Goal: Task Accomplishment & Management: Manage account settings

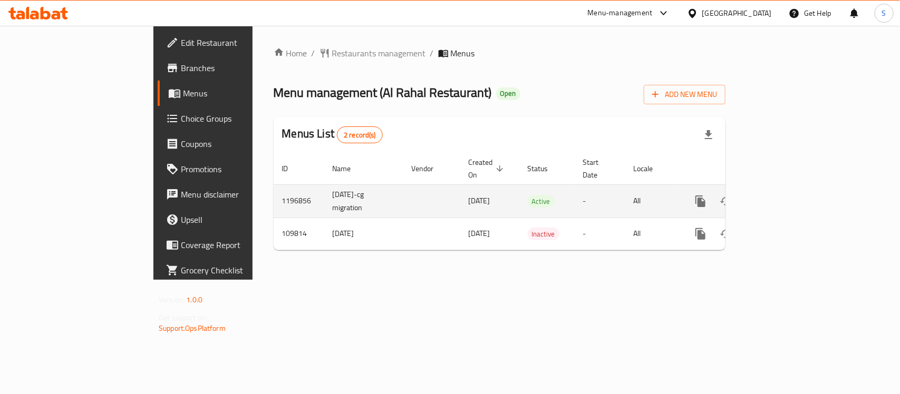
click at [783, 195] on icon "enhanced table" at bounding box center [776, 201] width 13 height 13
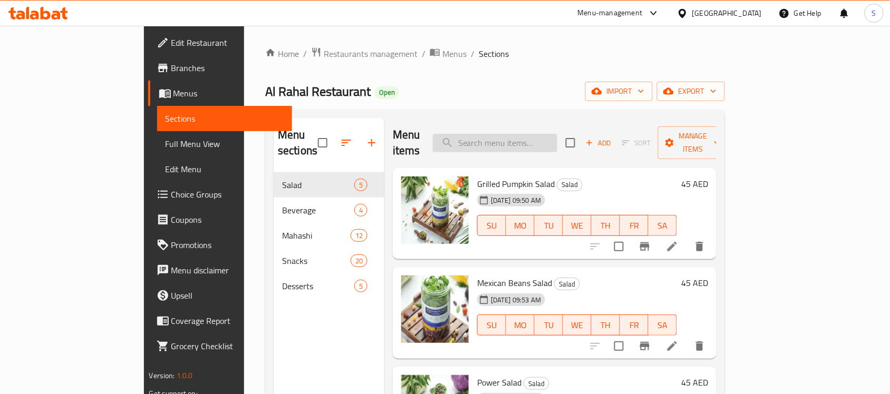
click at [557, 135] on input "search" at bounding box center [495, 143] width 124 height 18
paste input "608249"
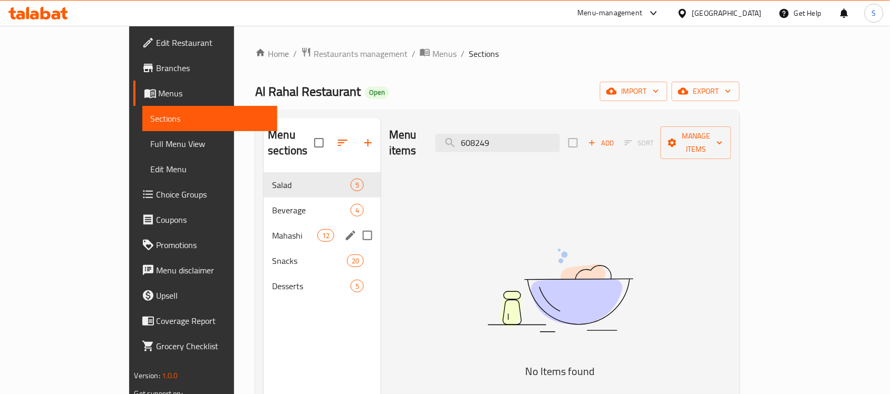
click at [264, 228] on div "Mahashi 12" at bounding box center [322, 235] width 117 height 25
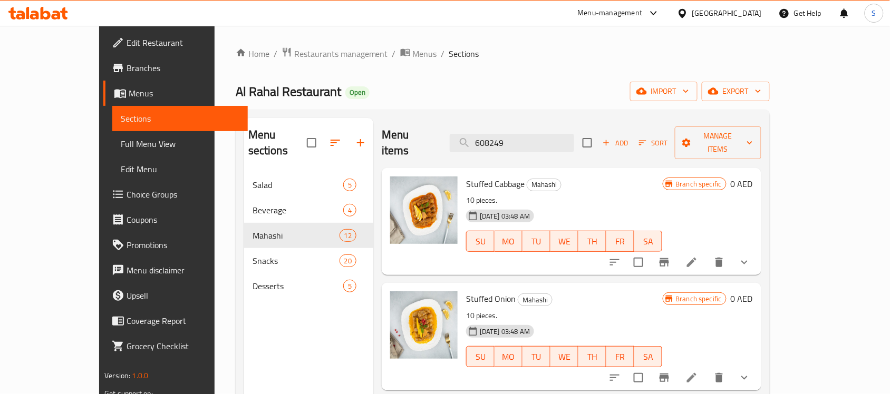
drag, startPoint x: 443, startPoint y: 127, endPoint x: 422, endPoint y: 123, distance: 21.5
click at [422, 123] on div "Menu items 608249 Add Sort Manage items" at bounding box center [572, 143] width 380 height 50
paste input "Narag Hashi"
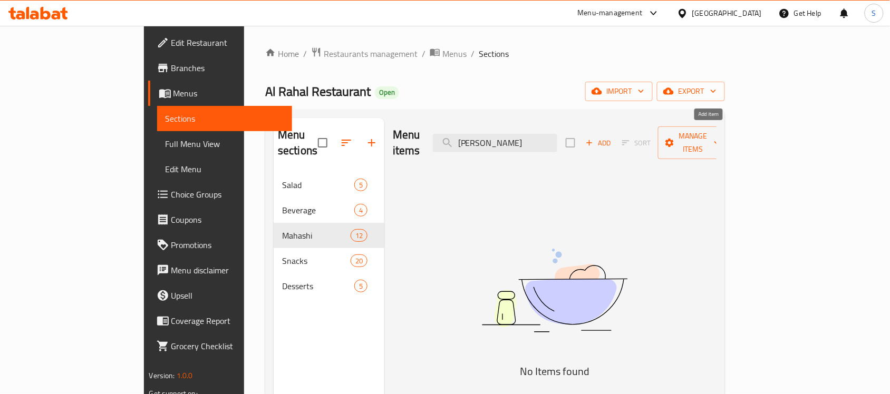
type input "Narag Hashi"
click at [594, 140] on icon "button" at bounding box center [589, 142] width 9 height 9
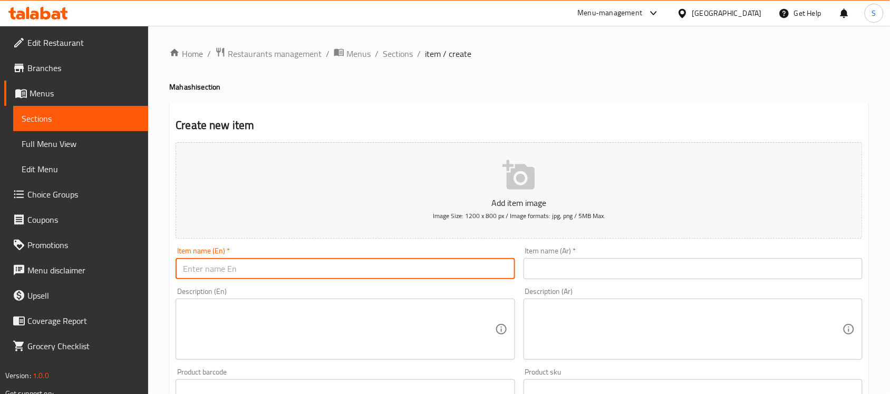
click at [319, 264] on input "text" at bounding box center [345, 268] width 339 height 21
click at [319, 265] on input "text" at bounding box center [345, 268] width 339 height 21
paste input "Narag Hashi"
type input "Narag Hashi"
click at [585, 265] on input "text" at bounding box center [693, 268] width 339 height 21
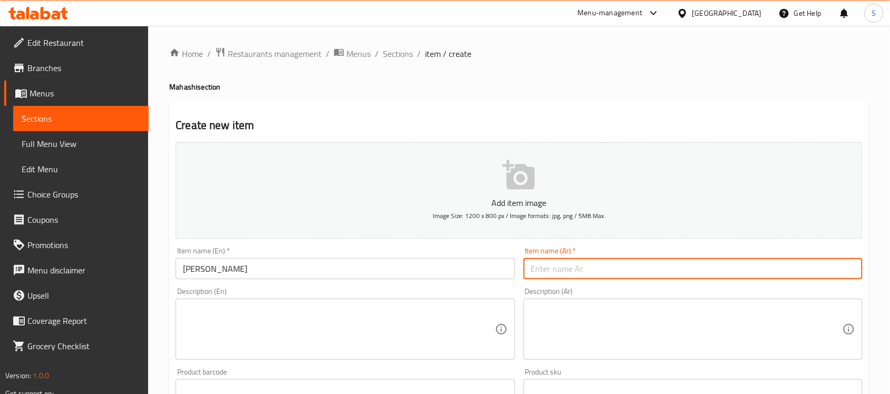
paste input "ناراج هاشي"
type input "ناراج هاشي"
click at [269, 325] on textarea at bounding box center [339, 330] width 312 height 50
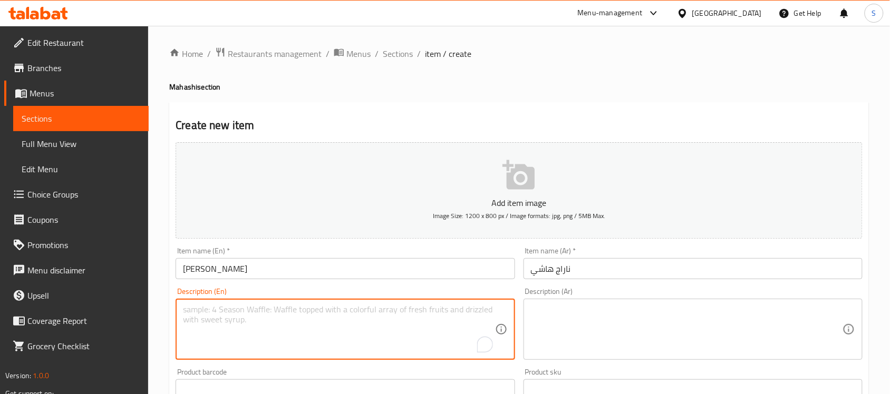
paste textarea "Tender camel meat, slow cooked to perfection with aromatic spicy, with special …"
type textarea "Tender camel meat, slow cooked to perfection with aromatic spicy, with special …"
click at [591, 322] on textarea at bounding box center [687, 330] width 312 height 50
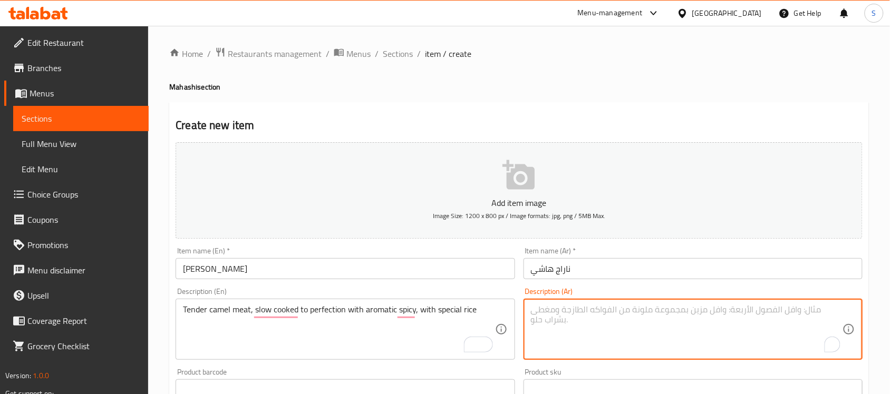
paste textarea "لحم الجمل الطري، مطبوخ ببطء إلى درجة الكمال مع التوابل العطرية، مع الأرز الخاص"
type textarea "لحم الجمل الطري، مطبوخ ببطء إلى درجة الكمال مع التوابل العطرية، مع الأرز الخاص"
click at [163, 298] on div "Home / Restaurants management / Menus / Sections / item / create Mahashi sectio…" at bounding box center [519, 385] width 742 height 719
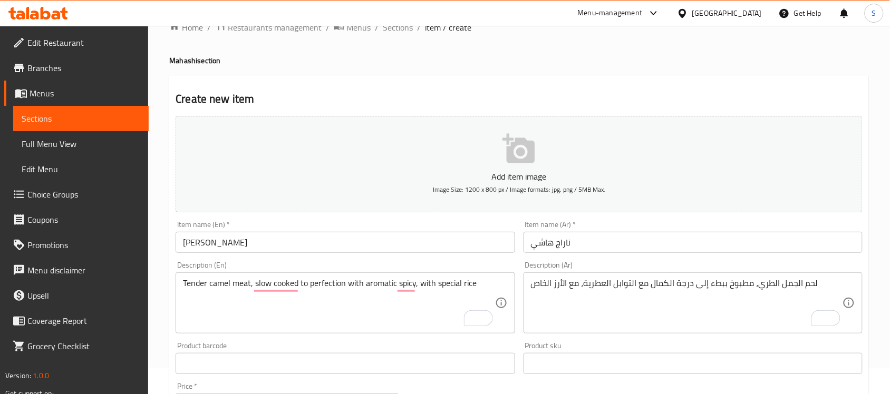
scroll to position [66, 0]
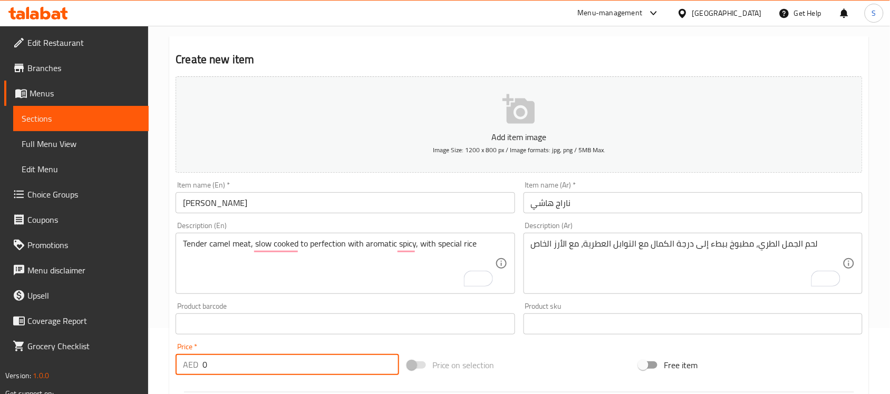
drag, startPoint x: 219, startPoint y: 362, endPoint x: 128, endPoint y: 366, distance: 91.3
click at [128, 366] on div "Edit Restaurant Branches Menus Sections Full Menu View Edit Menu Choice Groups …" at bounding box center [445, 319] width 890 height 719
paste input "65"
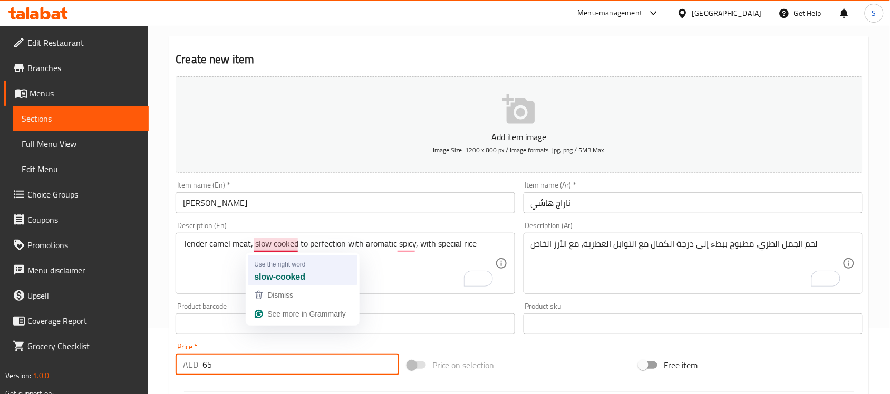
type input "65"
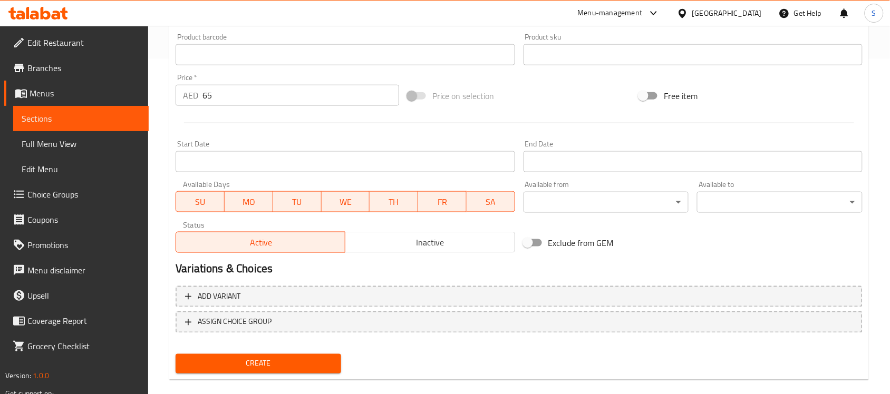
scroll to position [349, 0]
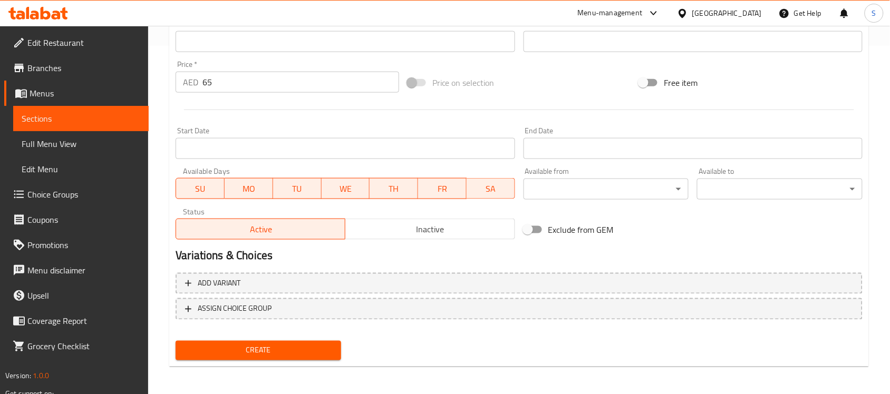
type textarea "Tender camel meat, slow-cooked to perfection with aromatic spices, with special…"
click at [321, 346] on span "Create" at bounding box center [258, 350] width 149 height 13
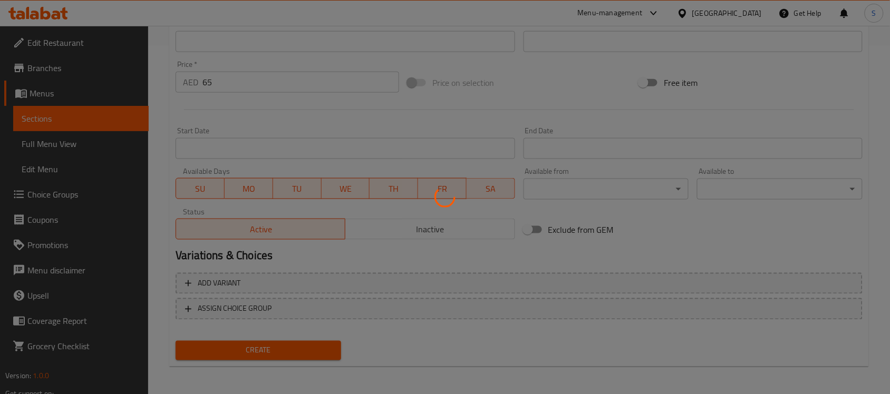
type input "0"
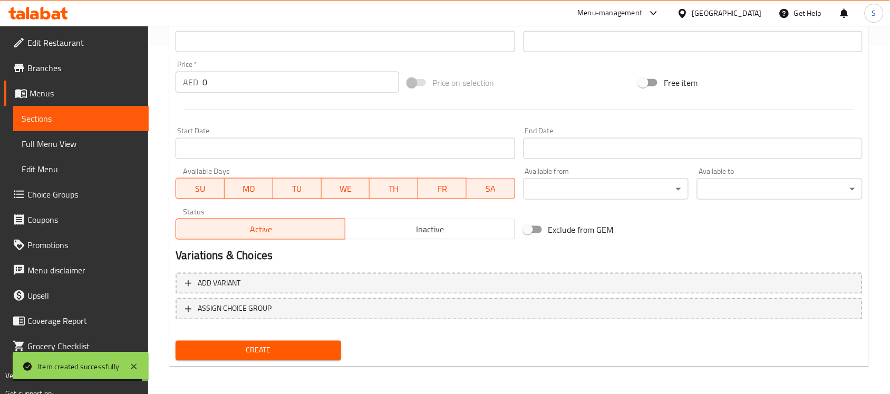
click at [56, 108] on link "Sections" at bounding box center [80, 118] width 135 height 25
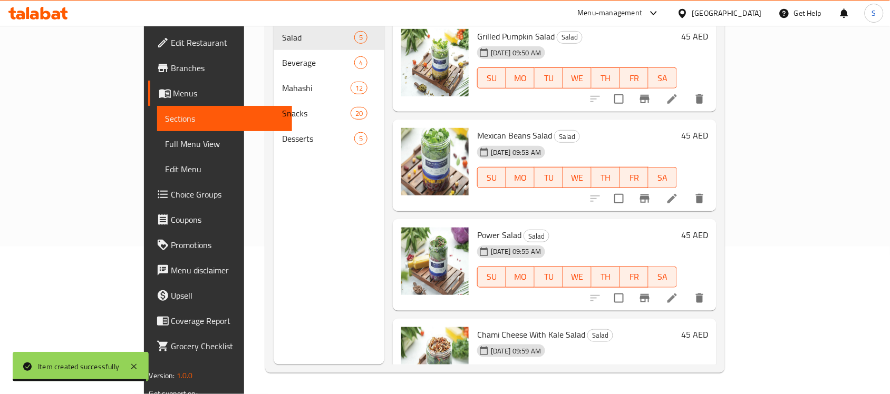
scroll to position [148, 0]
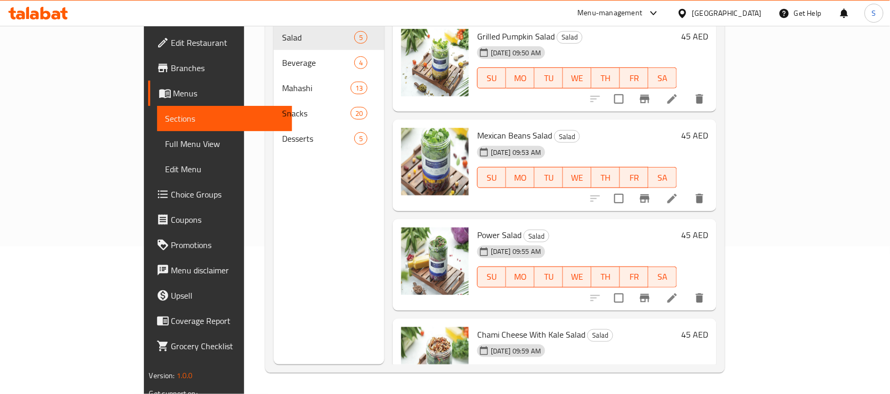
click at [166, 119] on span "Sections" at bounding box center [225, 118] width 119 height 13
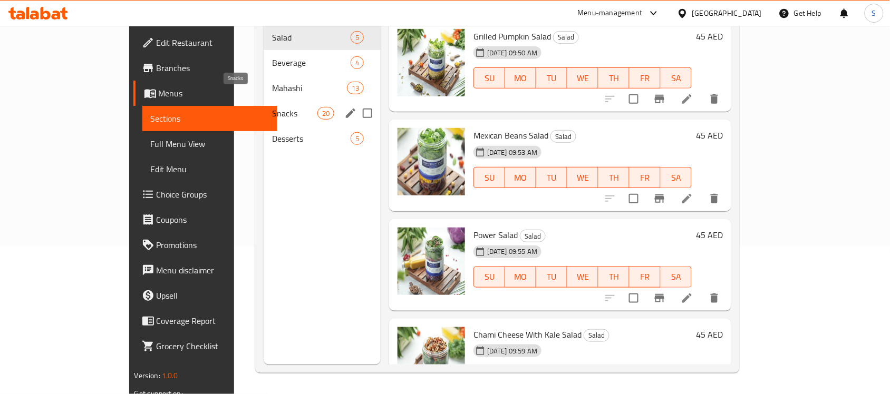
click at [272, 107] on span "Snacks" at bounding box center [294, 113] width 45 height 13
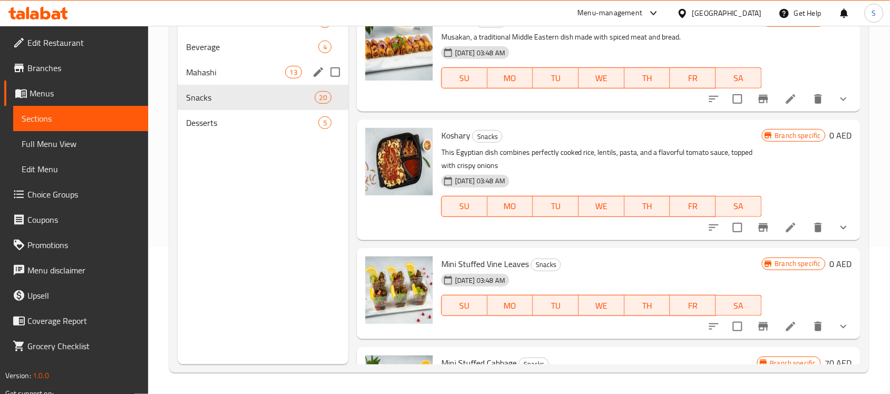
click at [251, 79] on div "Mahashi 13" at bounding box center [263, 72] width 171 height 25
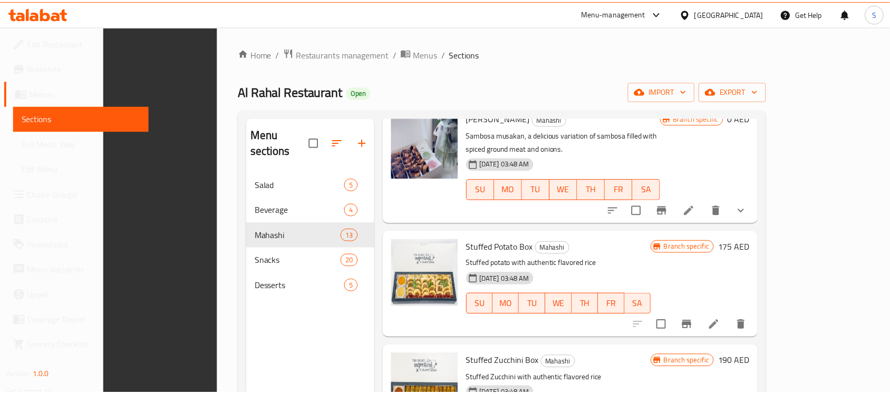
scroll to position [148, 0]
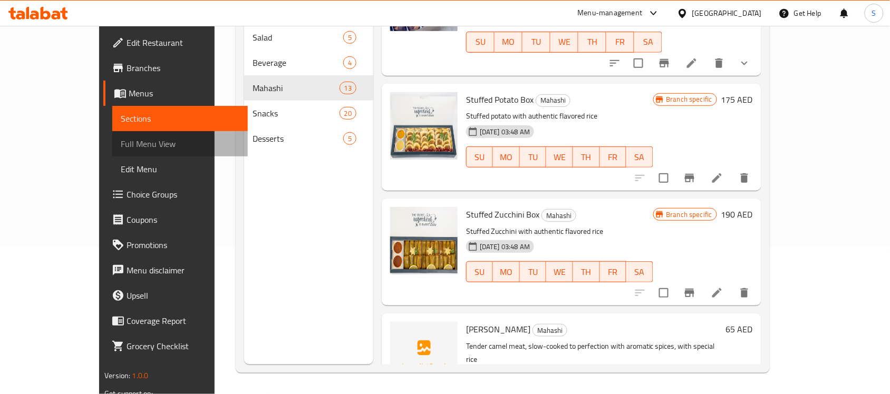
click at [121, 143] on span "Full Menu View" at bounding box center [180, 144] width 119 height 13
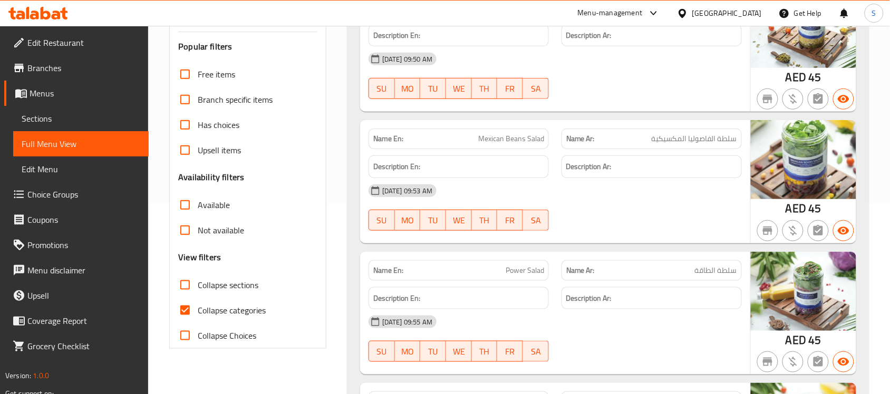
scroll to position [214, 0]
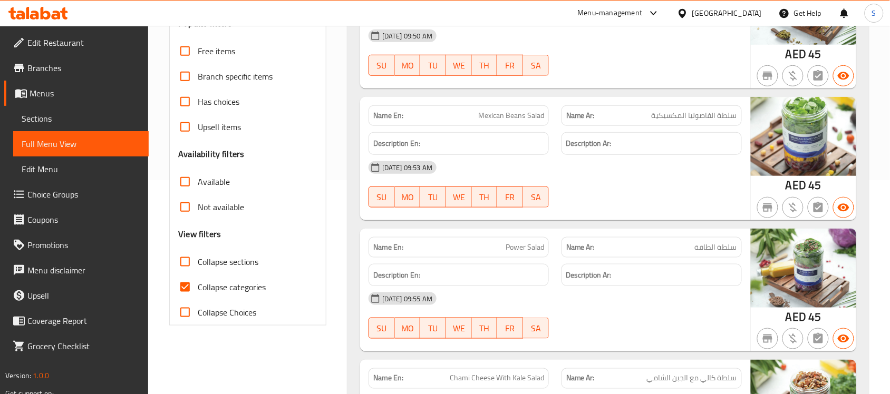
click at [201, 295] on label "Collapse categories" at bounding box center [218, 287] width 93 height 25
click at [198, 295] on input "Collapse categories" at bounding box center [184, 287] width 25 height 25
checkbox input "false"
click at [190, 259] on input "Collapse sections" at bounding box center [184, 261] width 25 height 25
checkbox input "true"
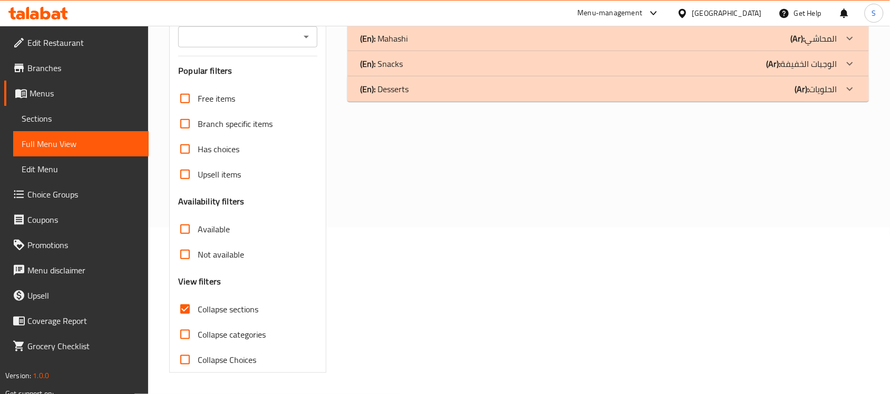
scroll to position [167, 0]
click at [841, 35] on div at bounding box center [849, 38] width 25 height 25
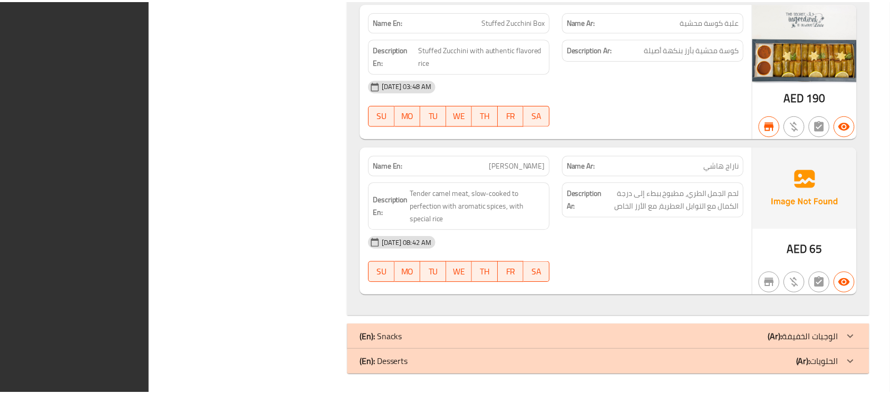
scroll to position [4639, 0]
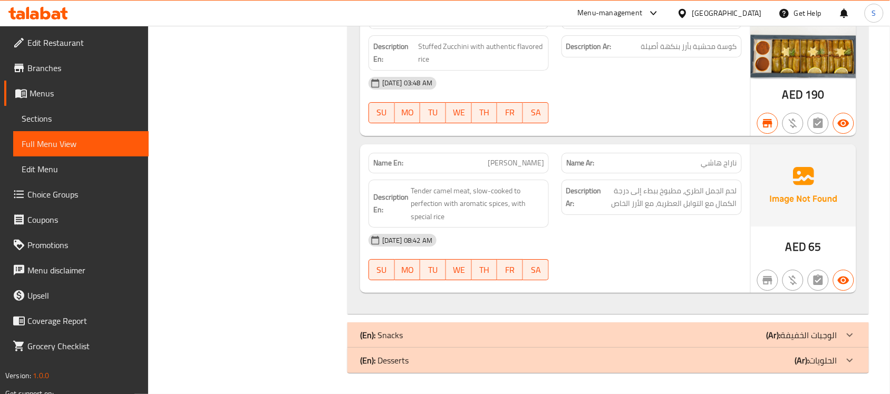
click at [735, 12] on div "United Arab Emirates" at bounding box center [727, 13] width 70 height 12
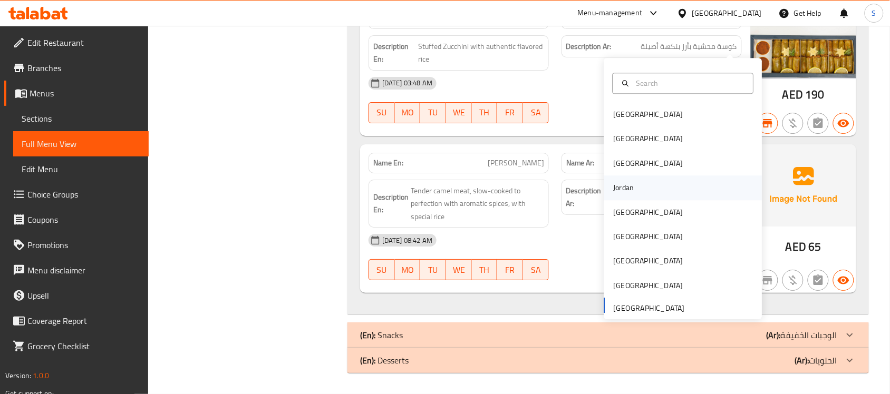
click at [628, 176] on div "Jordan" at bounding box center [623, 188] width 37 height 24
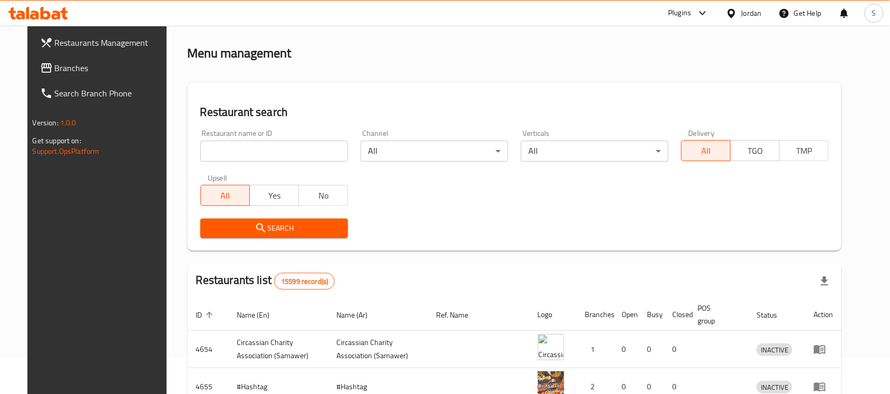
scroll to position [402, 0]
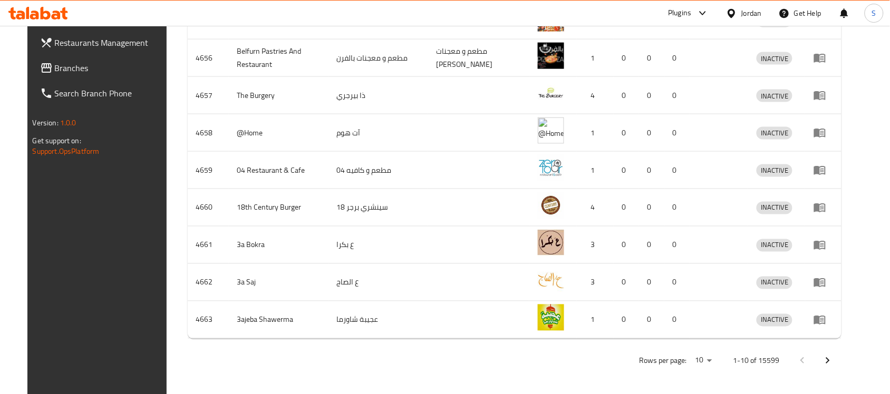
click at [66, 66] on span "Branches" at bounding box center [111, 68] width 113 height 13
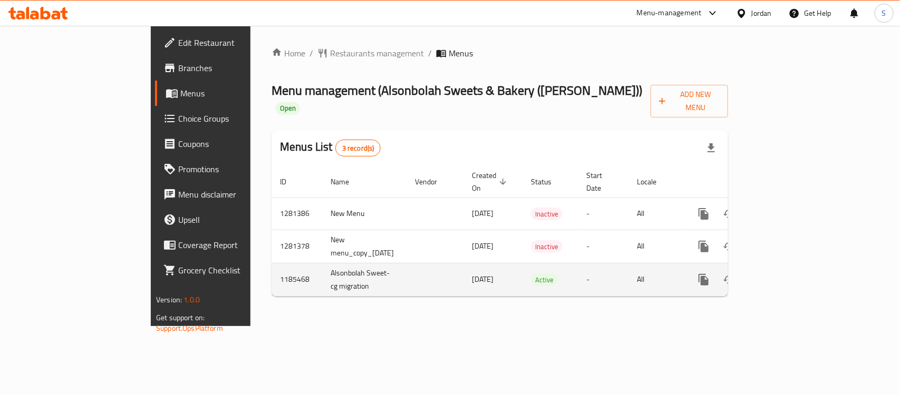
click at [786, 274] on icon "enhanced table" at bounding box center [779, 280] width 13 height 13
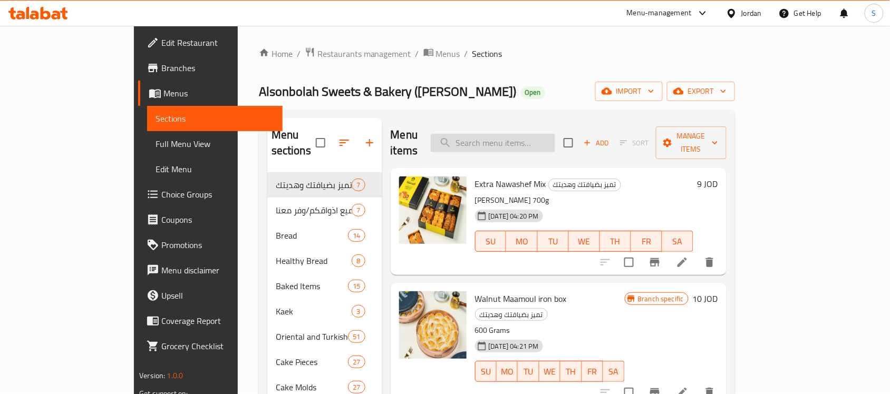
click at [555, 138] on input "search" at bounding box center [493, 143] width 124 height 18
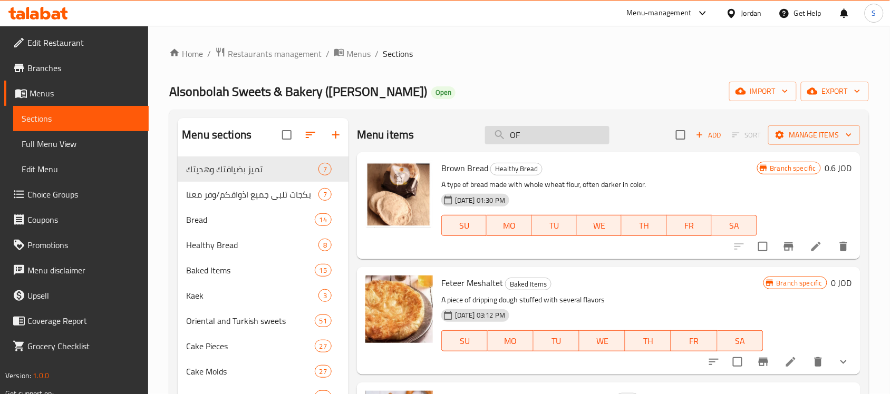
type input "O"
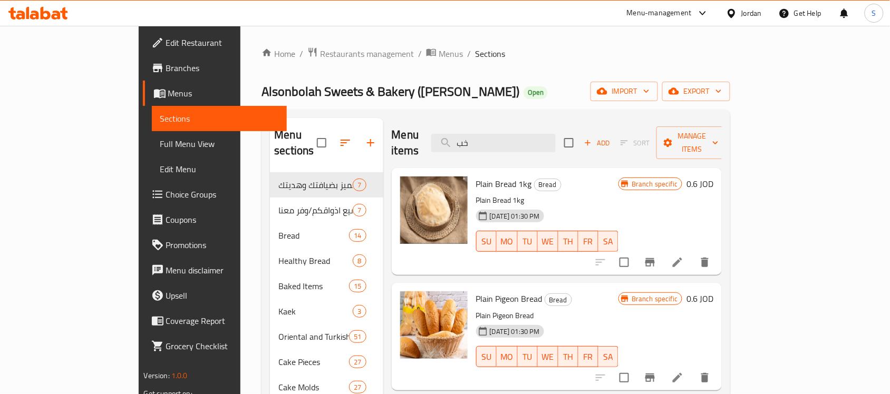
type input "خ"
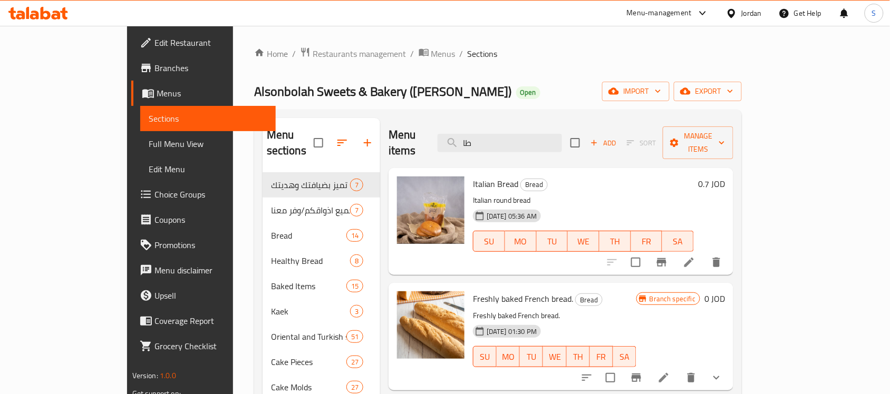
type input "ط"
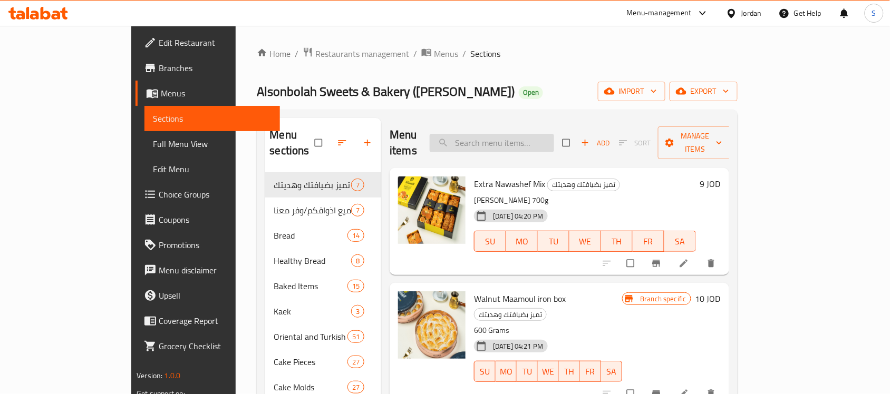
click at [515, 139] on input "search" at bounding box center [492, 143] width 124 height 18
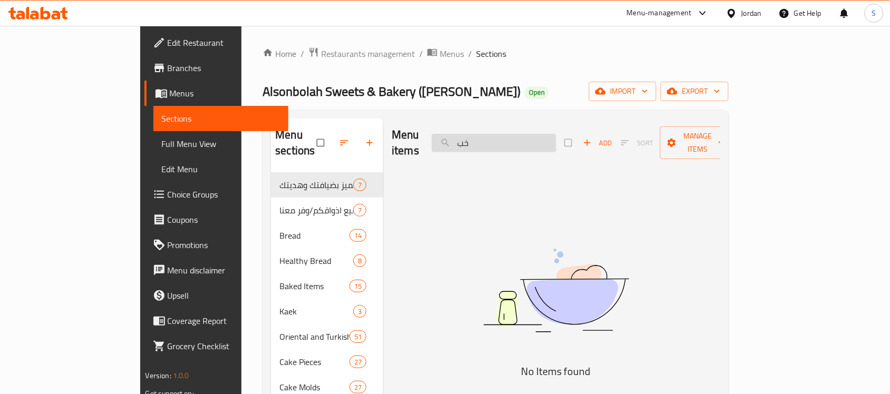
type input "خ"
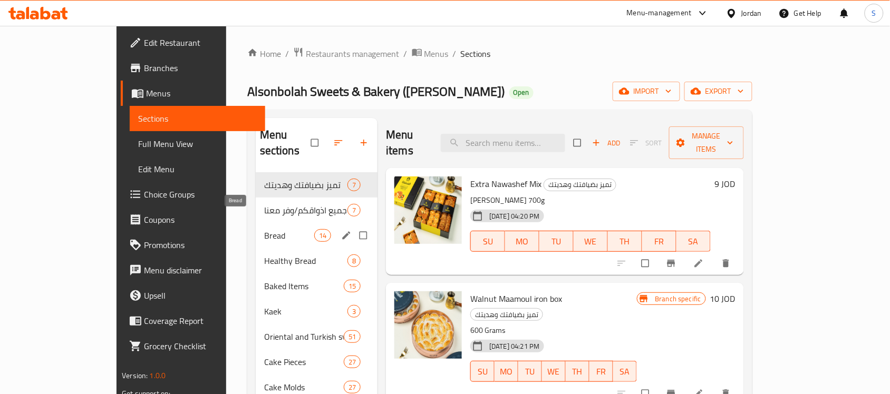
drag, startPoint x: 227, startPoint y: 214, endPoint x: 254, endPoint y: 221, distance: 27.4
click at [264, 229] on span "Bread" at bounding box center [289, 235] width 50 height 13
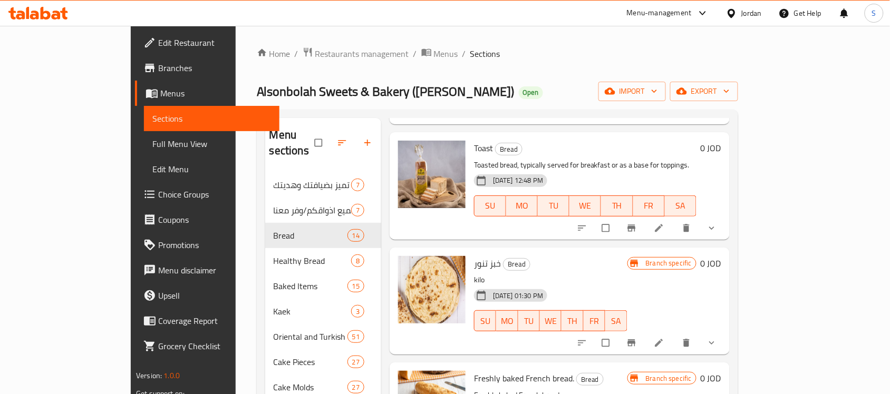
scroll to position [886, 0]
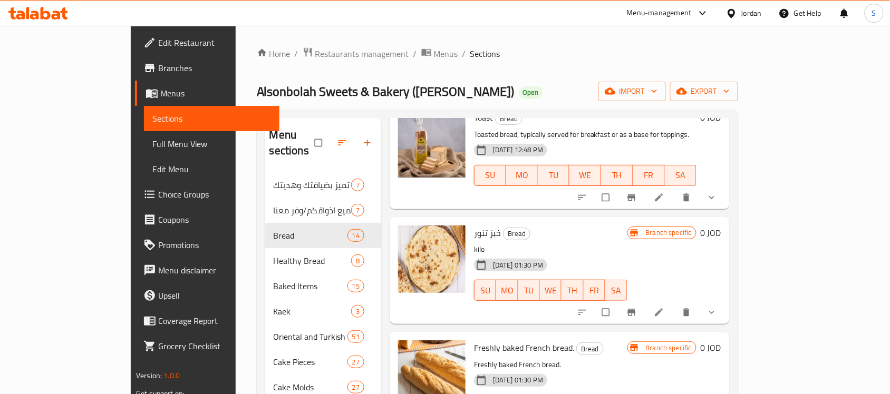
click at [663, 309] on icon at bounding box center [659, 313] width 8 height 8
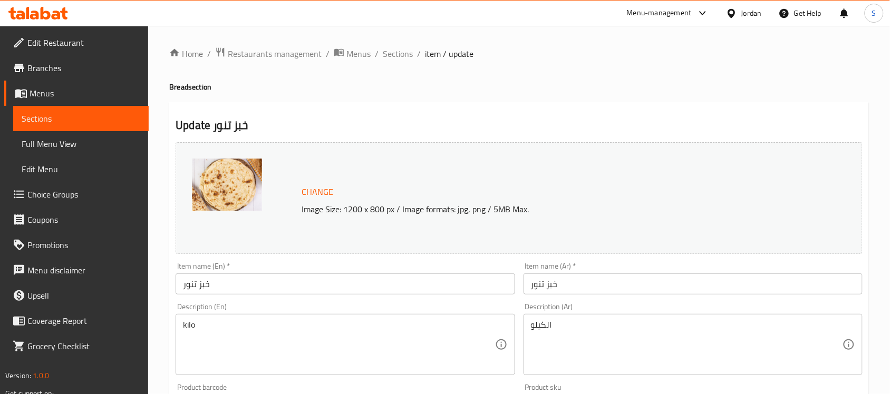
click at [215, 289] on input "خبز تنور" at bounding box center [345, 284] width 339 height 21
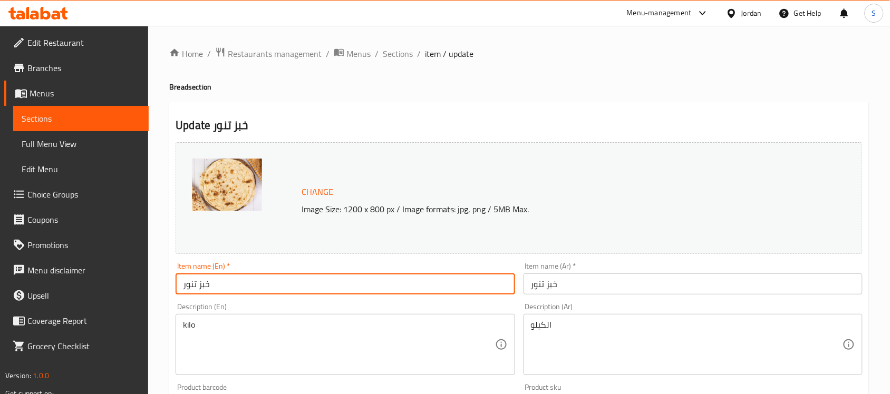
click at [215, 289] on input "خبز تنور" at bounding box center [345, 284] width 339 height 21
type input "ل"
type input "t"
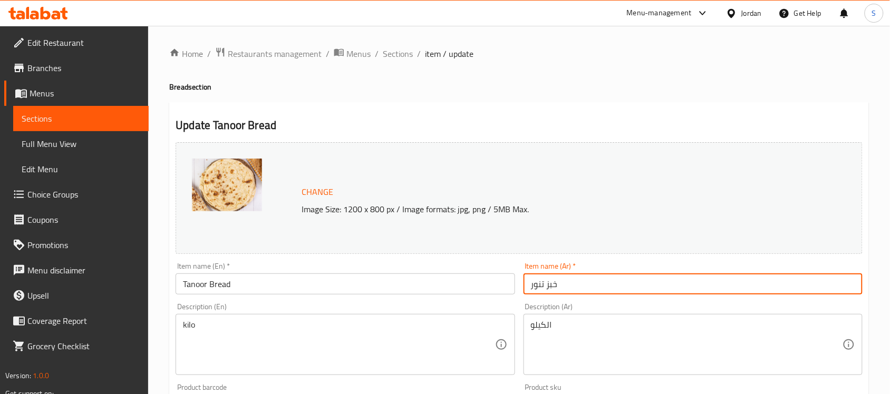
click at [525, 285] on input "خبز تنور" at bounding box center [693, 284] width 339 height 21
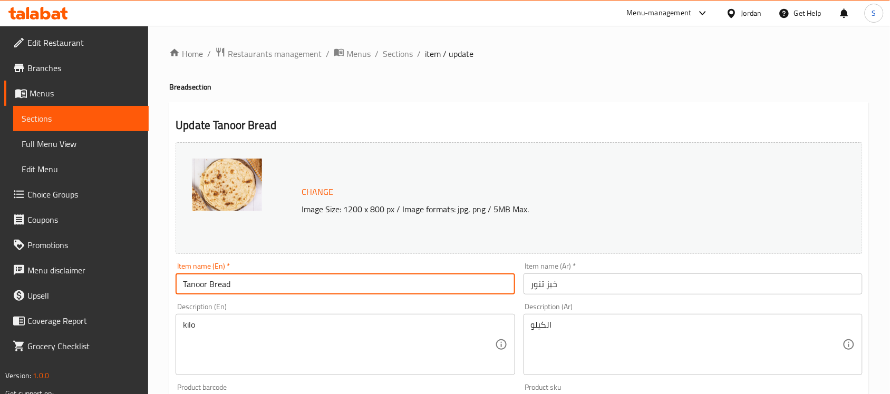
drag, startPoint x: 211, startPoint y: 277, endPoint x: 156, endPoint y: 277, distance: 55.9
paste input "nour b"
drag, startPoint x: 219, startPoint y: 286, endPoint x: 214, endPoint y: 285, distance: 5.3
click at [214, 285] on input "Tannour bread" at bounding box center [345, 284] width 339 height 21
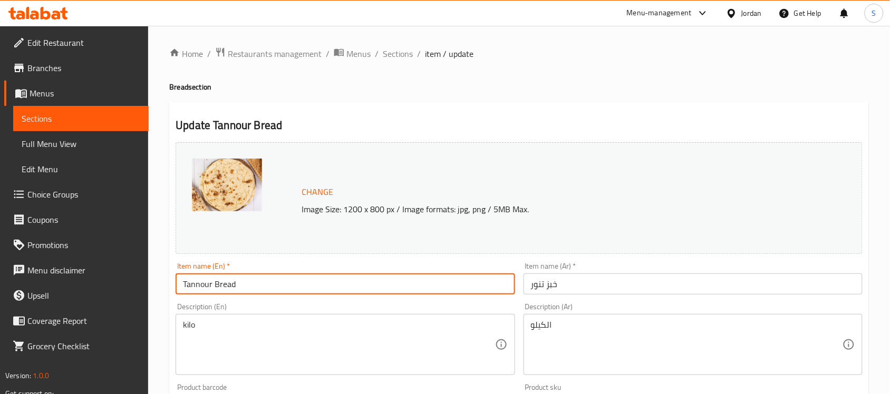
click at [375, 284] on input "Tannour Bread" at bounding box center [345, 284] width 339 height 21
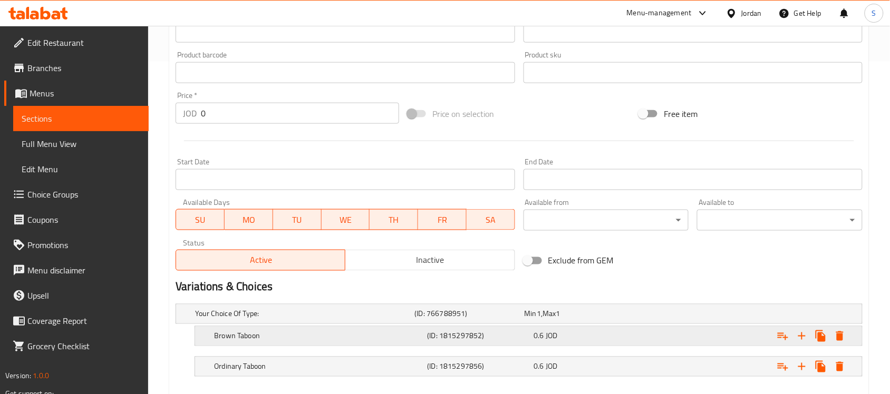
scroll to position [390, 0]
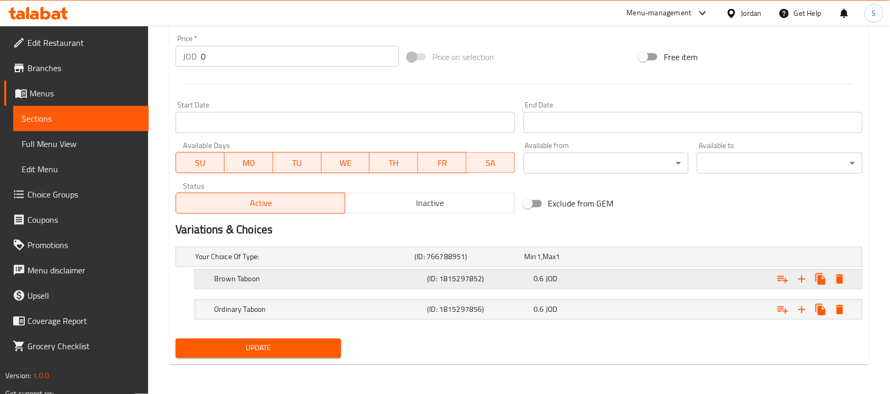
type input "Tannour Bread"
click at [612, 276] on div "0.6 JOD" at bounding box center [585, 279] width 102 height 11
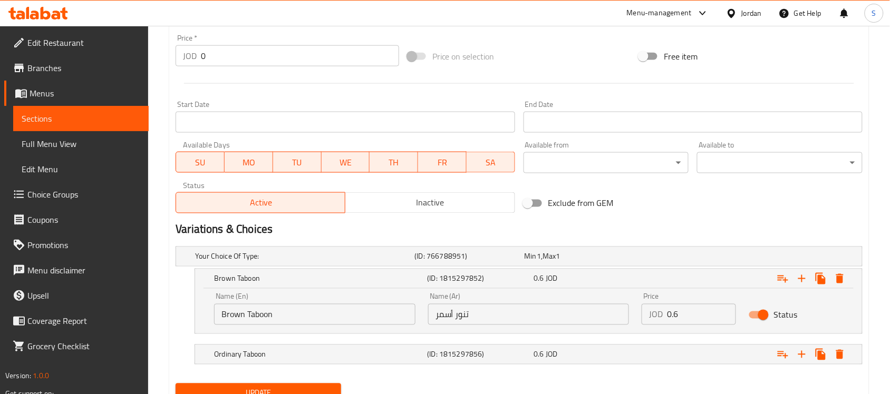
scroll to position [435, 0]
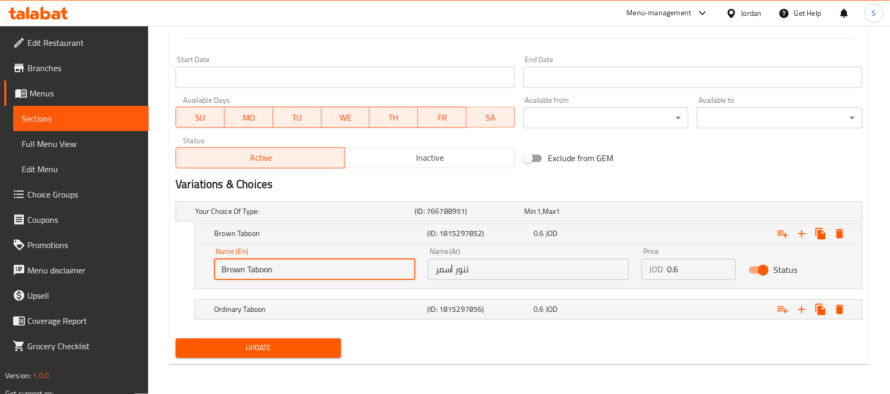
drag, startPoint x: 334, startPoint y: 267, endPoint x: 173, endPoint y: 273, distance: 160.9
click at [173, 273] on div "Your Choice Of Type: (ID: 766788951) Min 1 , Max 1 Name (En) Your Choice Of Typ…" at bounding box center [518, 266] width 695 height 137
paste input "Tannour bread"
drag, startPoint x: 281, startPoint y: 269, endPoint x: 252, endPoint y: 267, distance: 29.0
click at [252, 267] on input "Tannour bread" at bounding box center [314, 269] width 201 height 21
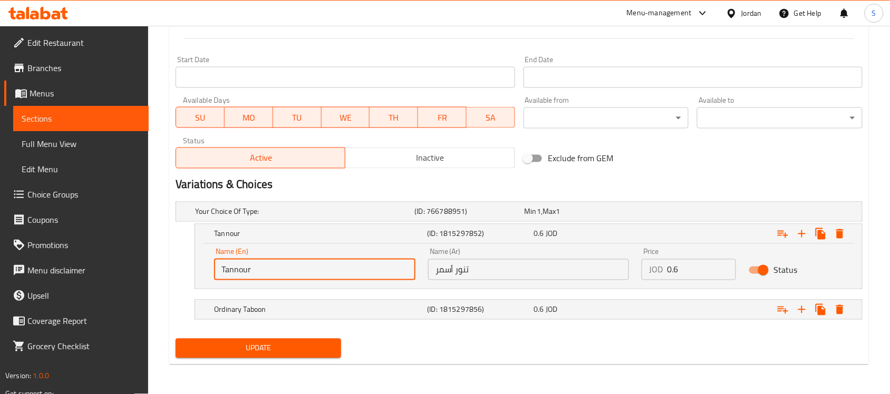
click at [217, 267] on input "Tannour" at bounding box center [314, 269] width 201 height 21
type input "Brown Tannour"
click at [315, 301] on div "Ordinary Taboon (ID: 1815297856) 0.6 JOD" at bounding box center [532, 309] width 640 height 23
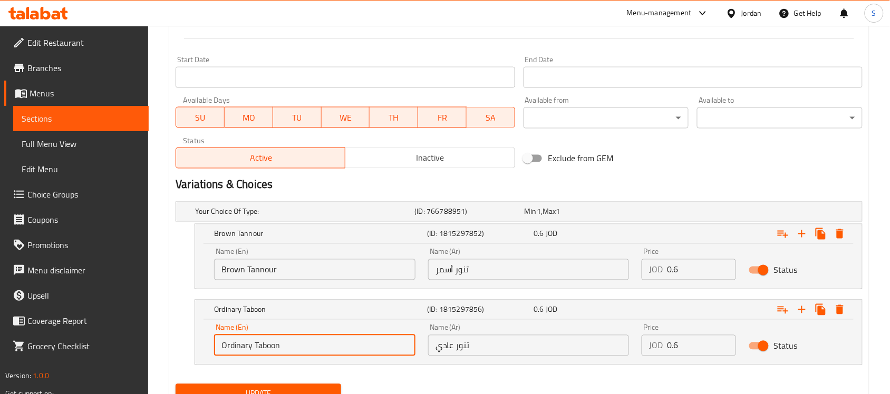
click at [255, 349] on input "Ordinary Taboon" at bounding box center [314, 345] width 201 height 21
click at [172, 344] on div "Your Choice Of Type: (ID: 766788951) Min 1 , Max 1 Name (En) Your Choice Of Typ…" at bounding box center [518, 289] width 695 height 182
paste input "Tannour bread"
drag, startPoint x: 249, startPoint y: 348, endPoint x: 199, endPoint y: 348, distance: 50.1
click at [199, 348] on div "Name (En) Tannour bread Name (En) Name (Ar) تنور عادي Name (Ar) Price JOD 0.6 P…" at bounding box center [528, 342] width 667 height 45
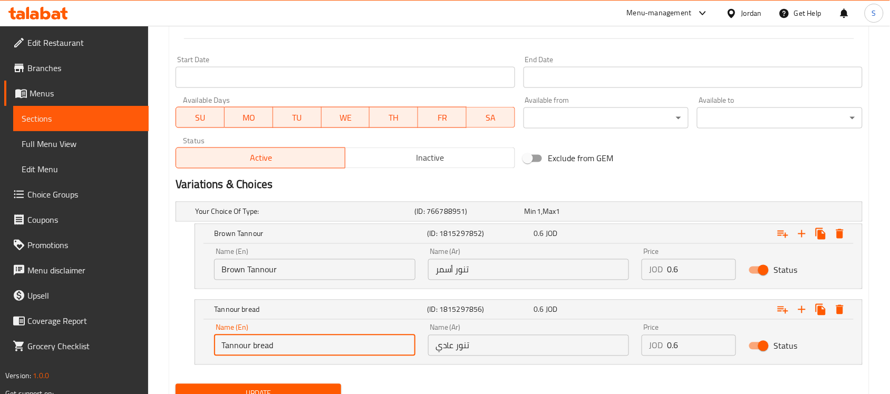
click at [277, 345] on input "Tannour bread" at bounding box center [314, 345] width 201 height 21
click at [279, 352] on input "Ordinary Taboon" at bounding box center [314, 345] width 201 height 21
drag, startPoint x: 283, startPoint y: 352, endPoint x: 255, endPoint y: 351, distance: 28.5
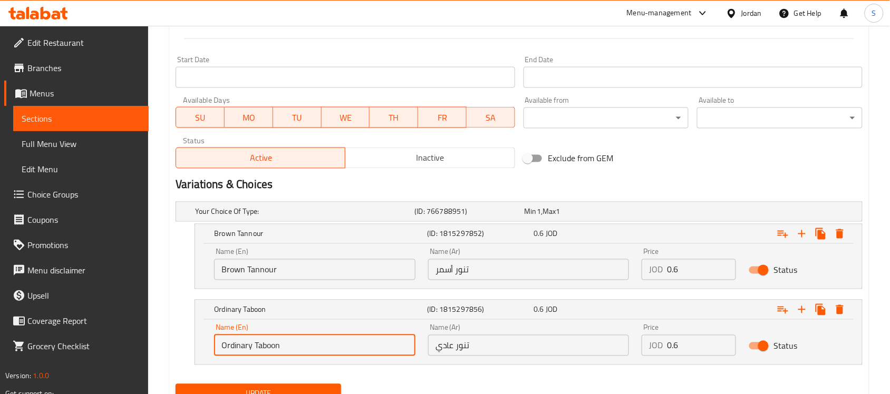
click at [255, 351] on input "Ordinary Taboon" at bounding box center [314, 345] width 201 height 21
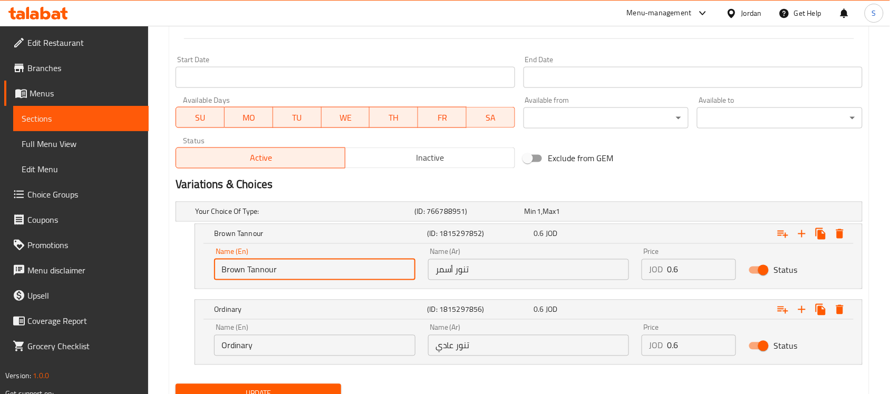
drag, startPoint x: 280, startPoint y: 274, endPoint x: 247, endPoint y: 274, distance: 33.2
click at [247, 274] on input "Brown Tannour" at bounding box center [314, 269] width 201 height 21
click at [291, 346] on input "Ordinary" at bounding box center [314, 345] width 201 height 21
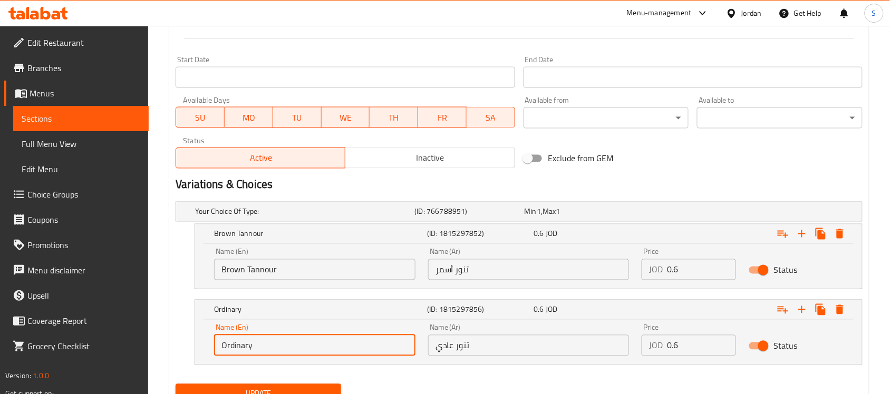
paste input "Tannour"
type input "Ordinary Tannour"
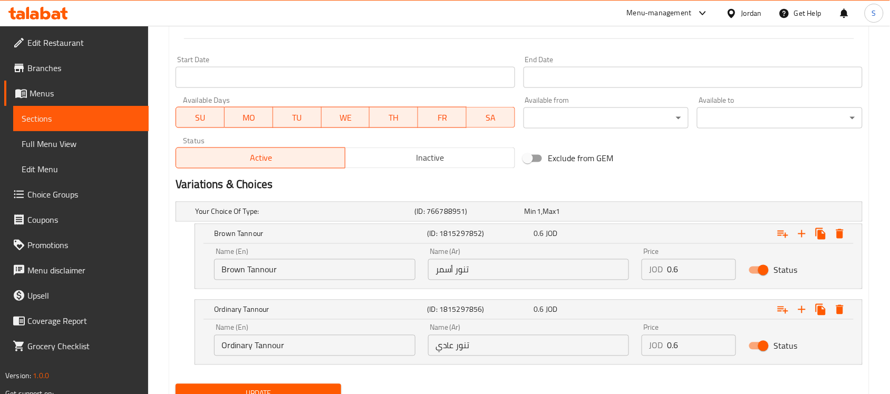
click at [324, 384] on div "Update" at bounding box center [258, 394] width 174 height 28
click at [320, 386] on button "Update" at bounding box center [259, 394] width 166 height 20
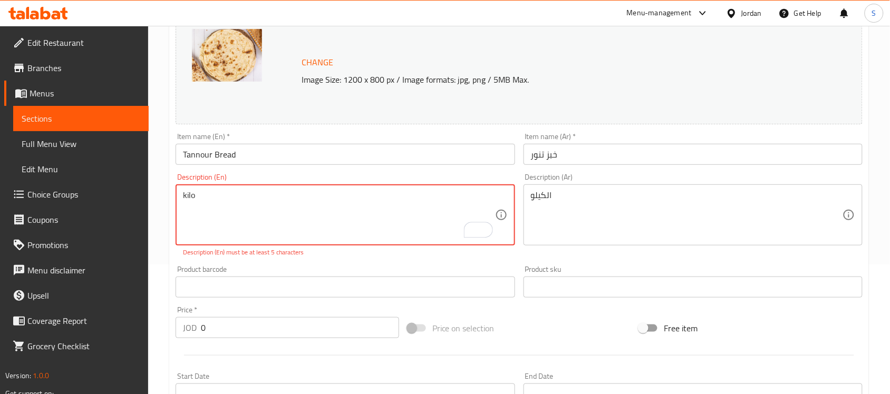
click at [219, 204] on textarea "kilo" at bounding box center [339, 215] width 312 height 50
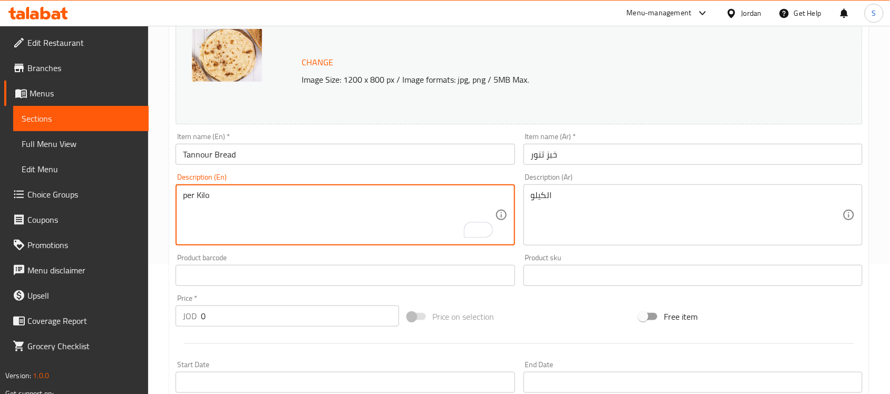
type textarea "per Kilo"
click at [641, 149] on input "خبز تنور" at bounding box center [693, 154] width 339 height 21
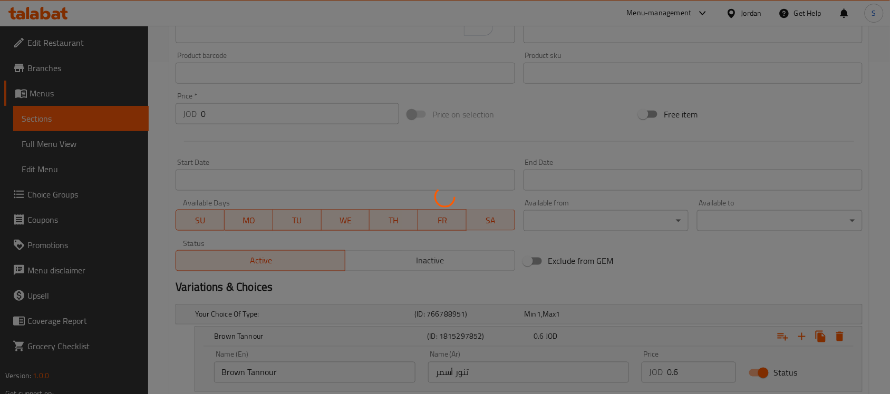
scroll to position [480, 0]
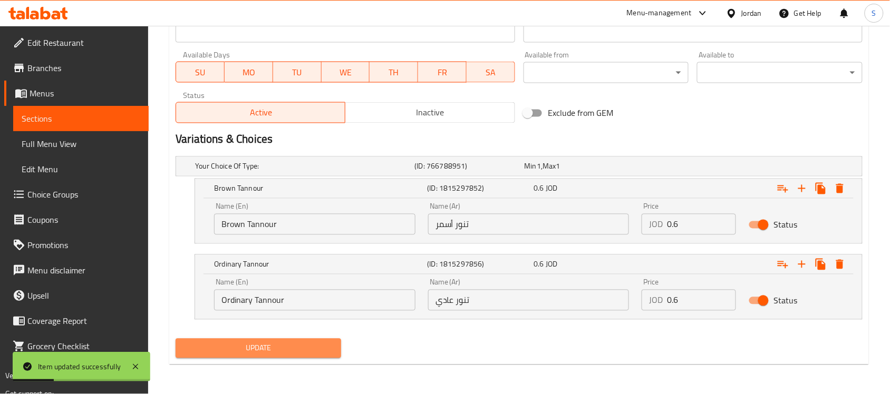
click at [269, 352] on span "Update" at bounding box center [258, 348] width 149 height 13
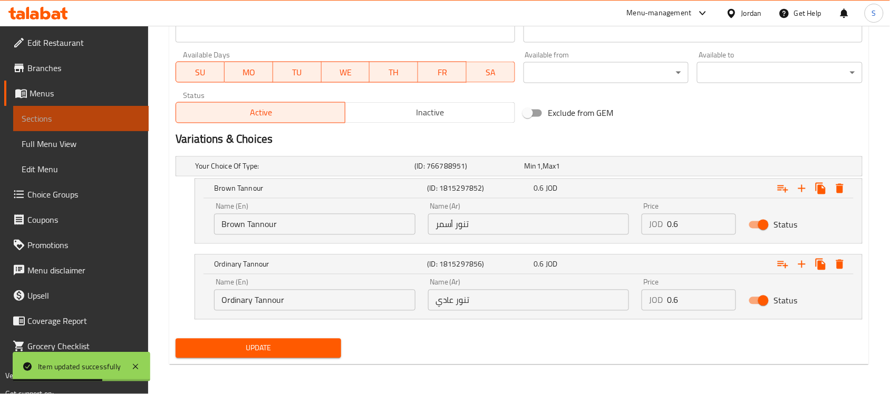
click at [48, 122] on span "Sections" at bounding box center [81, 118] width 119 height 13
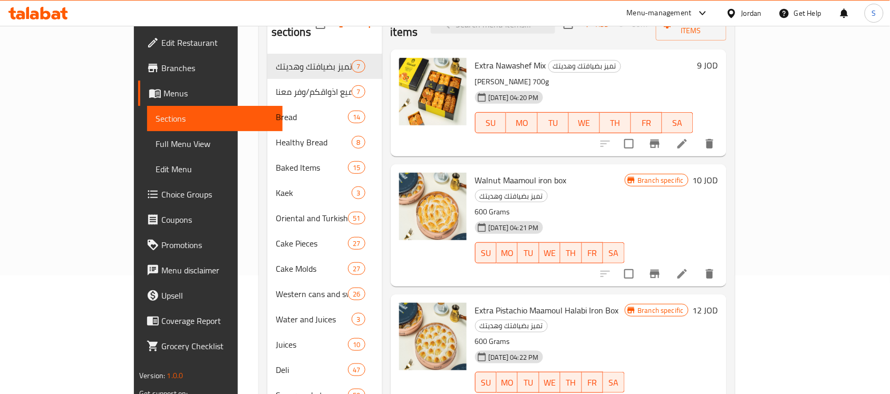
scroll to position [43, 0]
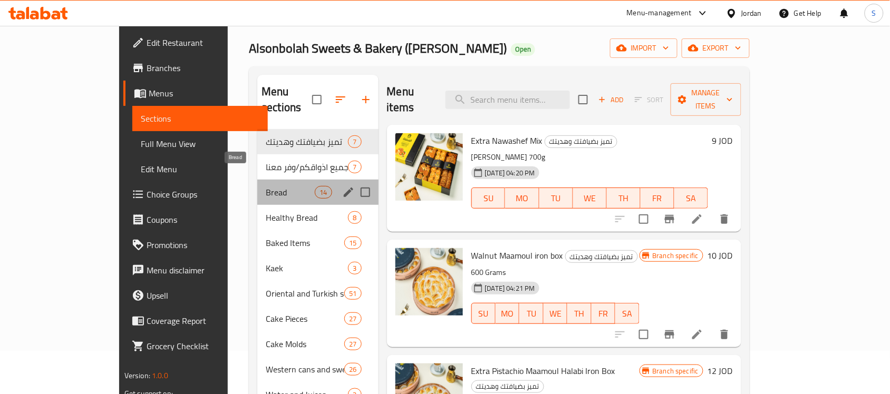
click at [266, 186] on span "Bread" at bounding box center [290, 192] width 49 height 13
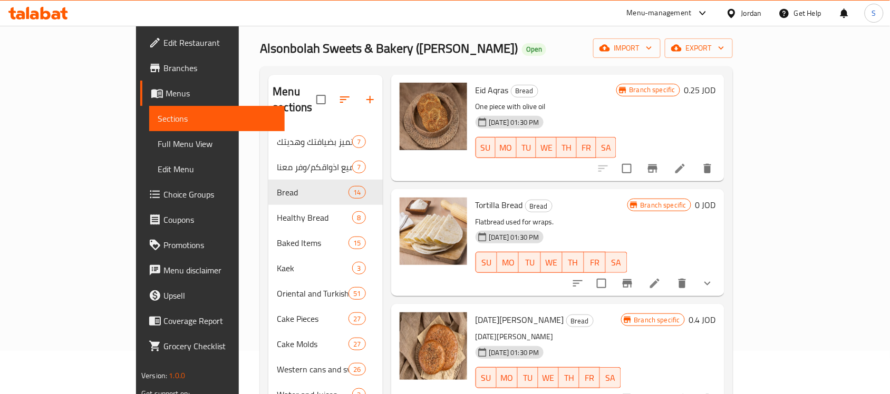
scroll to position [175, 0]
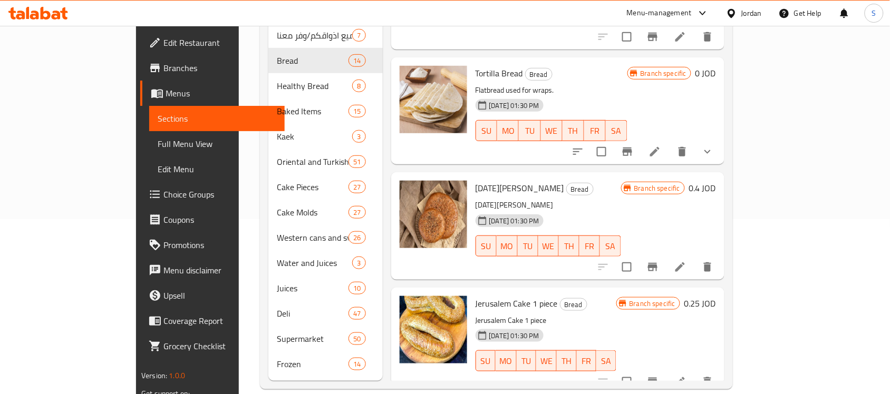
click at [751, 16] on div "Jordan" at bounding box center [751, 13] width 21 height 12
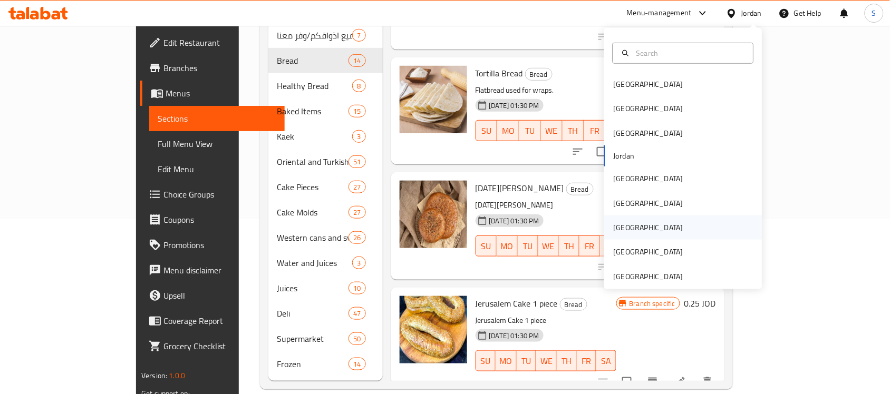
click at [631, 235] on div "[GEOGRAPHIC_DATA]" at bounding box center [683, 228] width 158 height 24
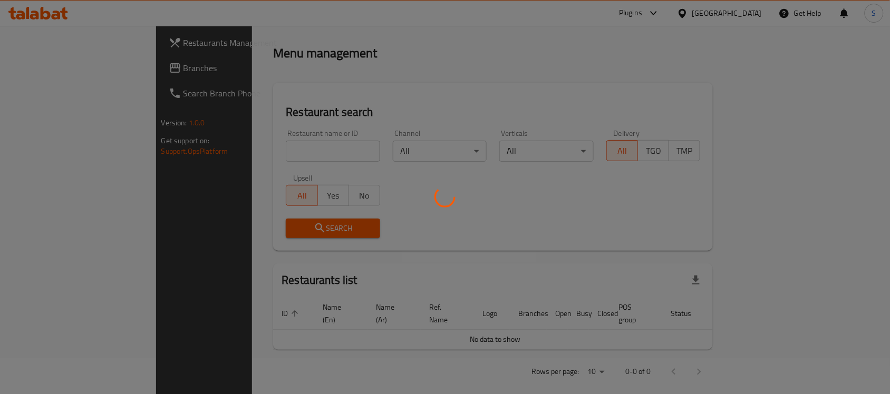
scroll to position [175, 0]
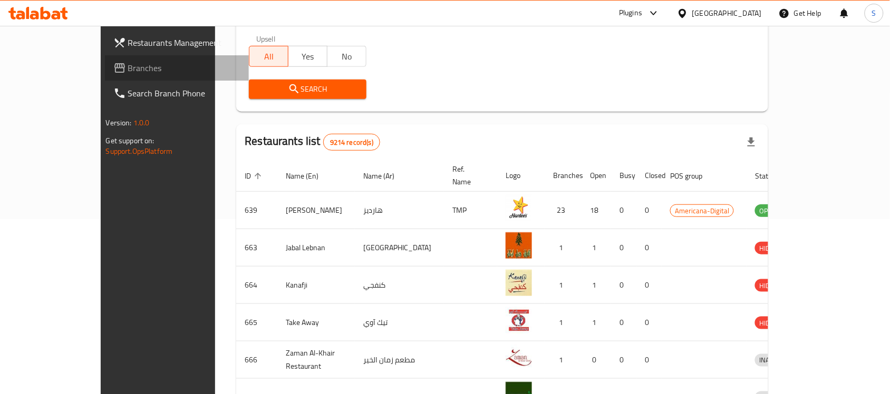
click at [128, 64] on span "Branches" at bounding box center [184, 68] width 113 height 13
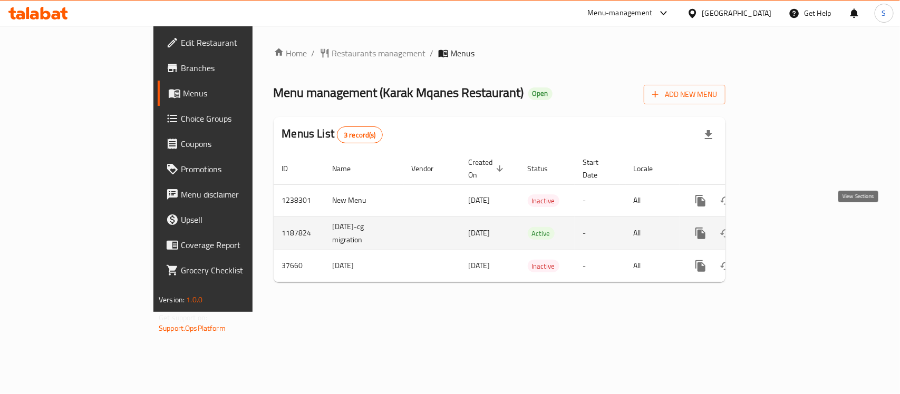
click at [783, 227] on icon "enhanced table" at bounding box center [776, 233] width 13 height 13
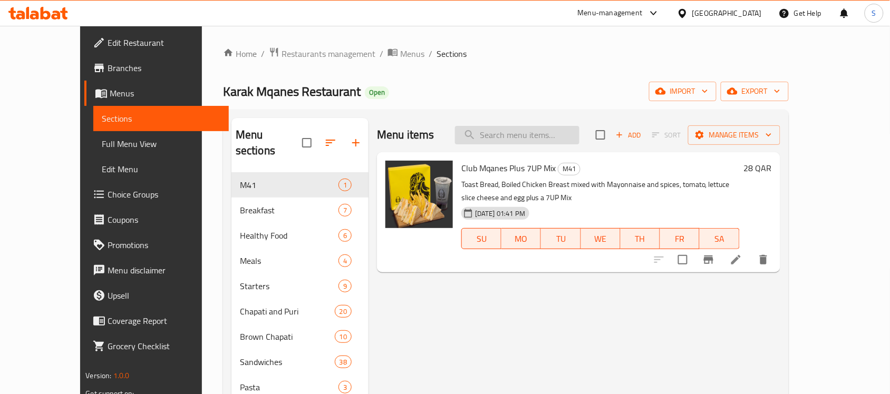
click at [515, 137] on input "search" at bounding box center [517, 135] width 124 height 18
click at [570, 138] on input "search" at bounding box center [517, 135] width 124 height 18
paste input "Brown Chapati Kibdah"
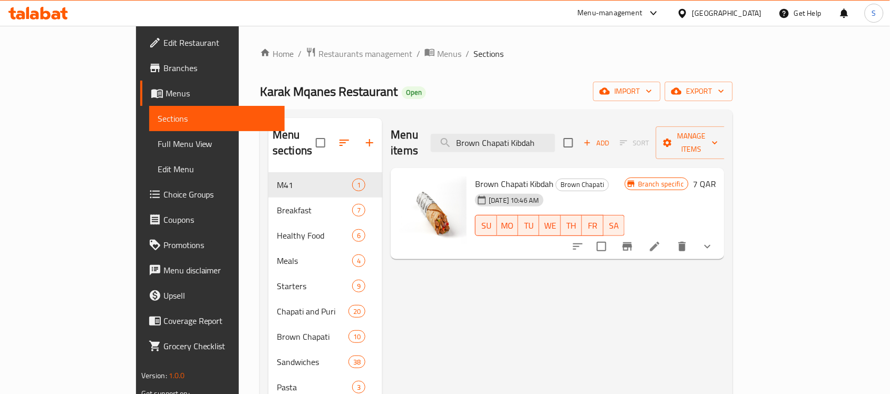
type input "Brown Chapati Kibdah"
click at [163, 192] on span "Choice Groups" at bounding box center [219, 194] width 113 height 13
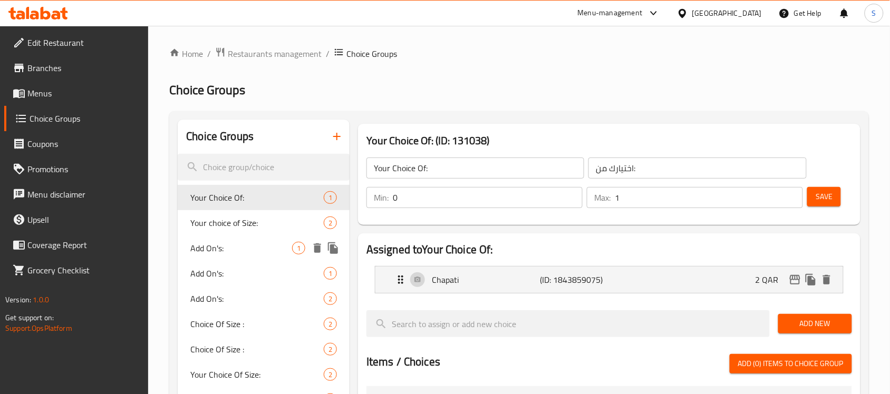
click at [224, 246] on span "Add On's:" at bounding box center [241, 248] width 102 height 13
type input "Add On's:"
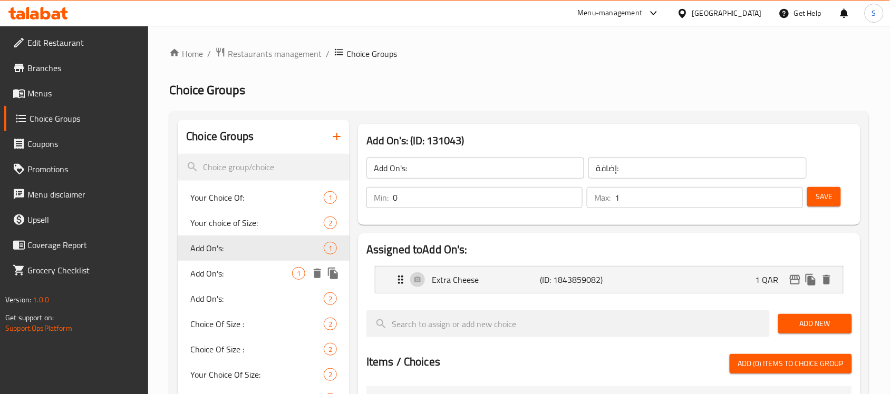
click at [255, 278] on span "Add On's:" at bounding box center [241, 273] width 102 height 13
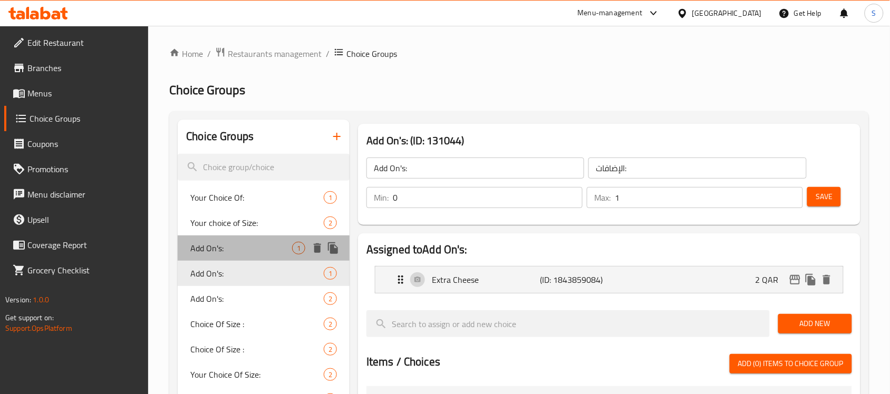
click at [243, 256] on div "Add On's: 1" at bounding box center [264, 248] width 172 height 25
type input "إضافة:"
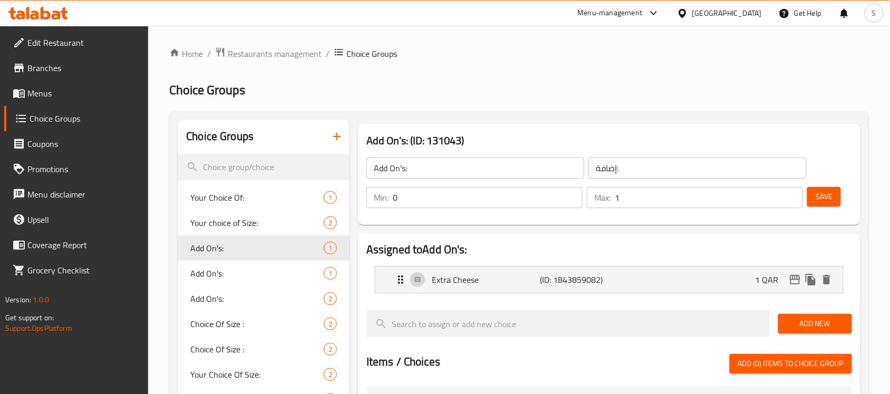
drag, startPoint x: 43, startPoint y: 90, endPoint x: 73, endPoint y: 96, distance: 30.3
click at [43, 90] on span "Menus" at bounding box center [83, 93] width 113 height 13
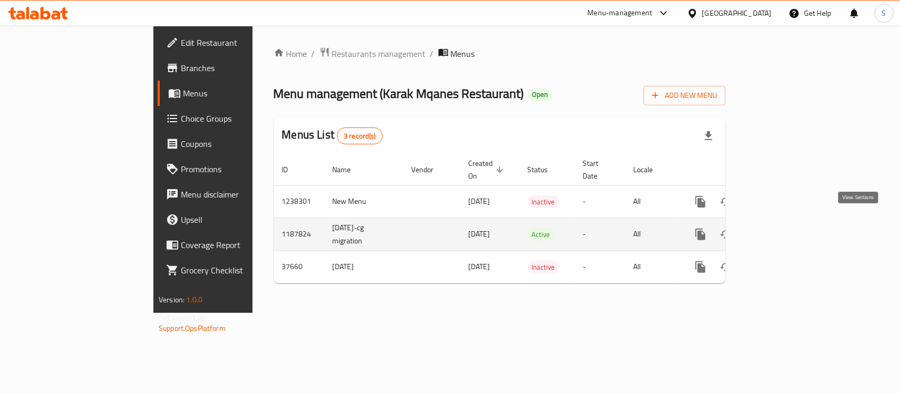
click at [783, 228] on icon "enhanced table" at bounding box center [776, 234] width 13 height 13
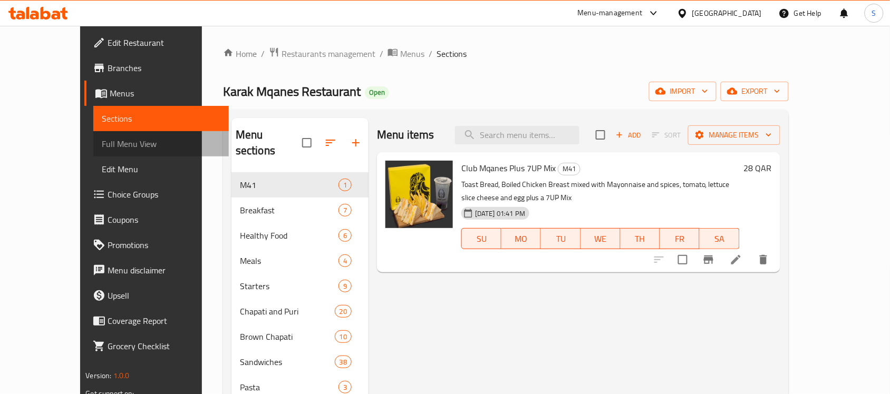
click at [102, 145] on span "Full Menu View" at bounding box center [161, 144] width 119 height 13
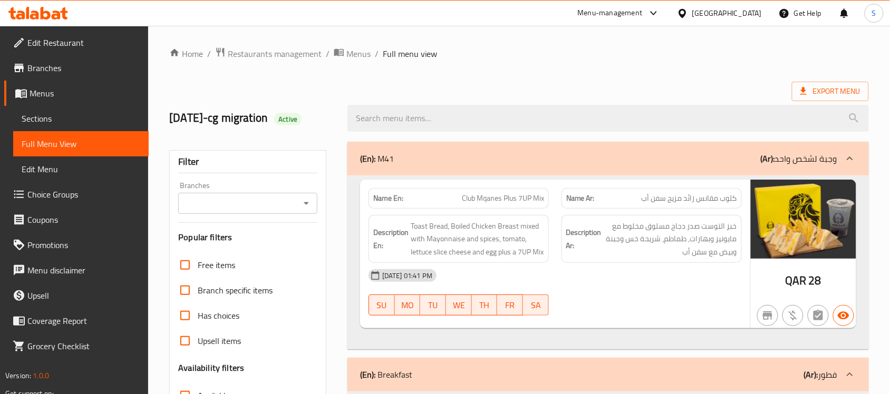
scroll to position [132, 0]
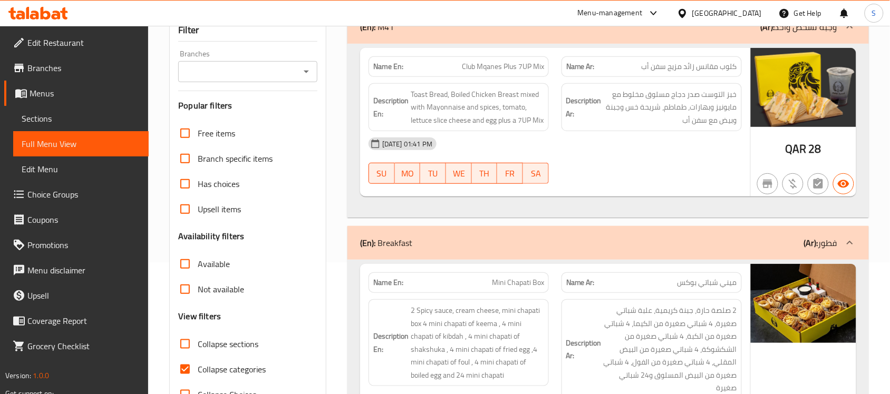
click at [191, 360] on input "Collapse categories" at bounding box center [184, 369] width 25 height 25
checkbox input "false"
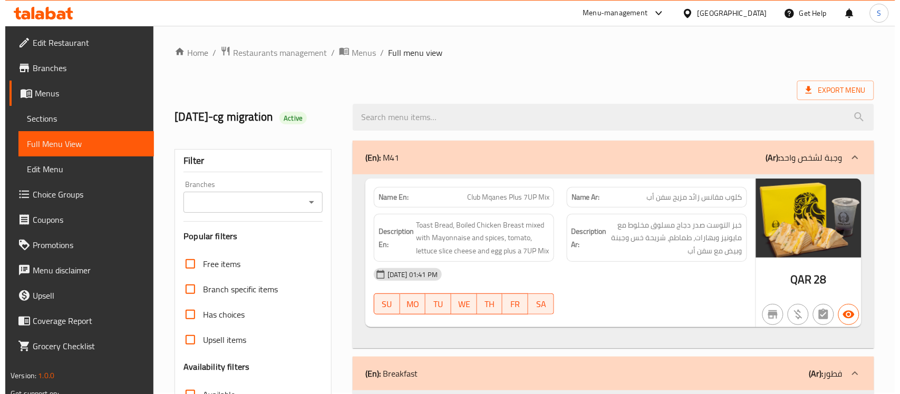
scroll to position [0, 0]
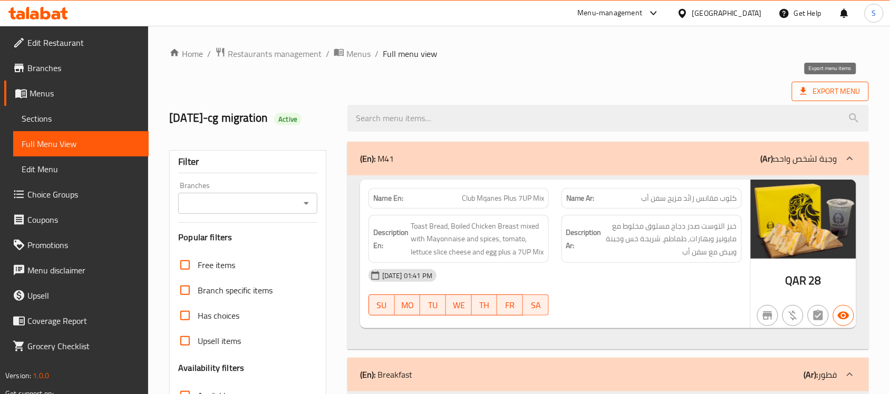
click at [855, 89] on span "Export Menu" at bounding box center [830, 91] width 60 height 13
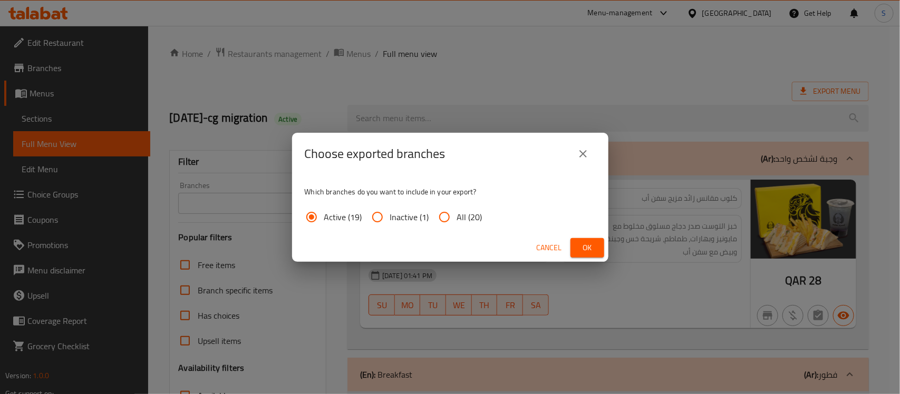
click at [457, 215] on span "All (20)" at bounding box center [469, 217] width 25 height 13
click at [457, 215] on input "All (20)" at bounding box center [444, 217] width 25 height 25
radio input "true"
click at [575, 251] on button "Ok" at bounding box center [587, 248] width 34 height 20
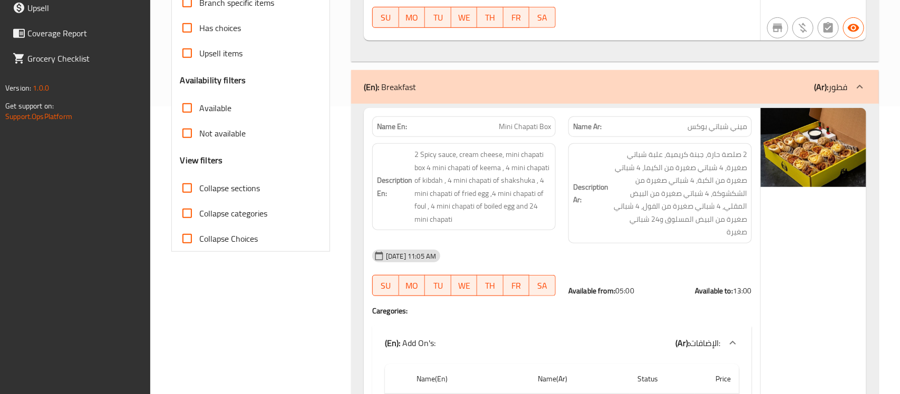
scroll to position [576, 0]
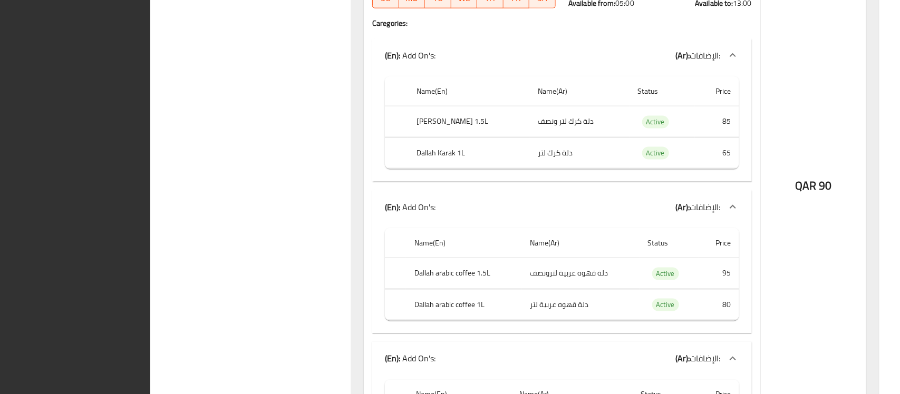
click at [367, 222] on div "Name En: Mini Chapati Box Name Ar: ميني شباتي بوكس Description En: 2 Spicy sauc…" at bounding box center [562, 159] width 396 height 678
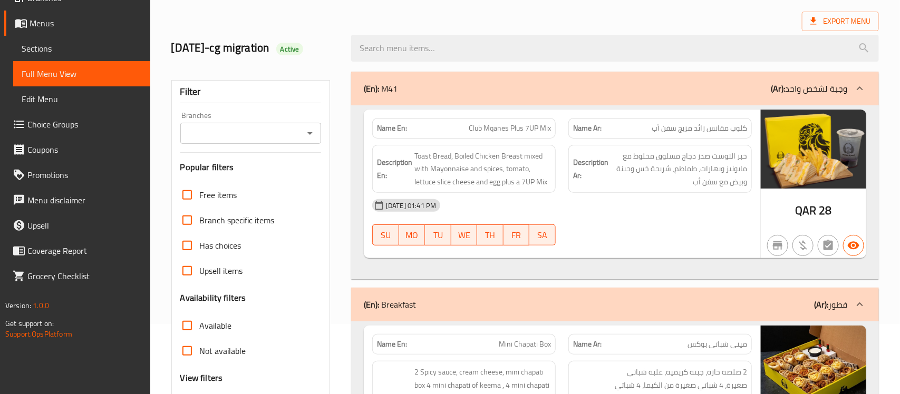
scroll to position [0, 0]
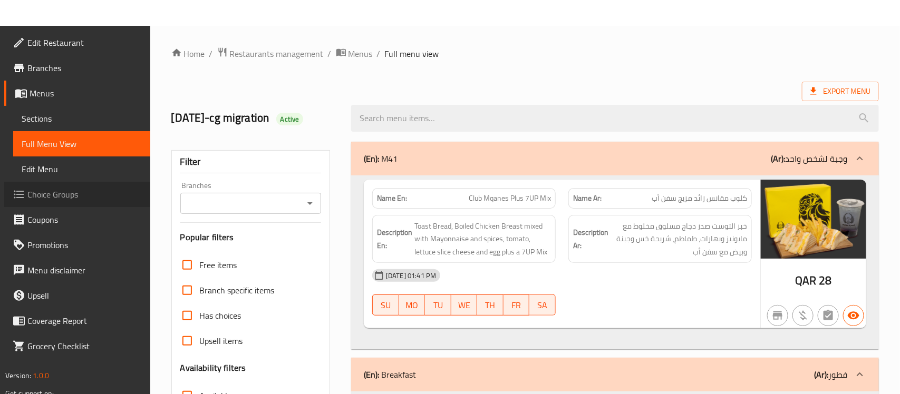
click at [61, 198] on span "Choice Groups" at bounding box center [84, 194] width 114 height 13
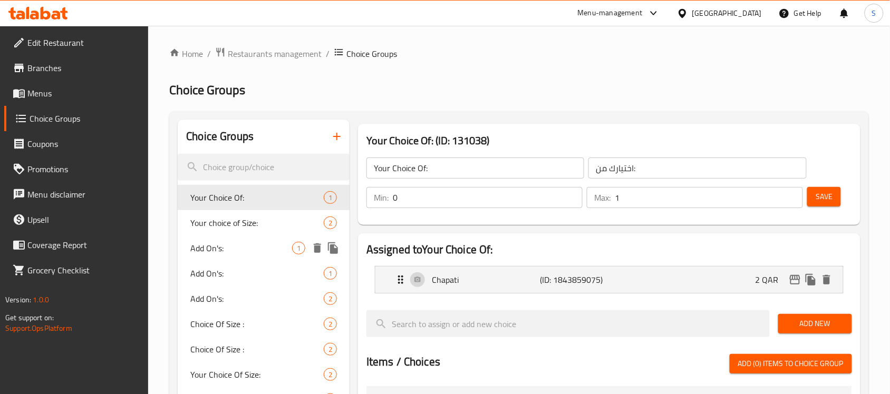
click at [226, 251] on span "Add On's:" at bounding box center [241, 248] width 102 height 13
type input "Add On's:"
type input "إضافة:"
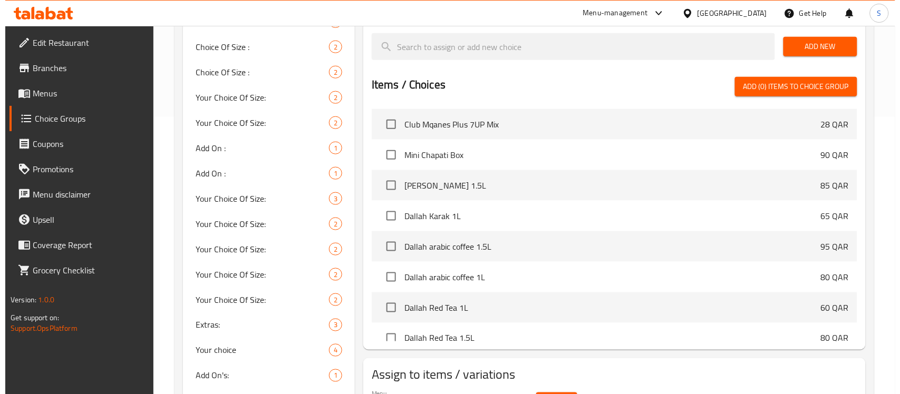
scroll to position [422, 0]
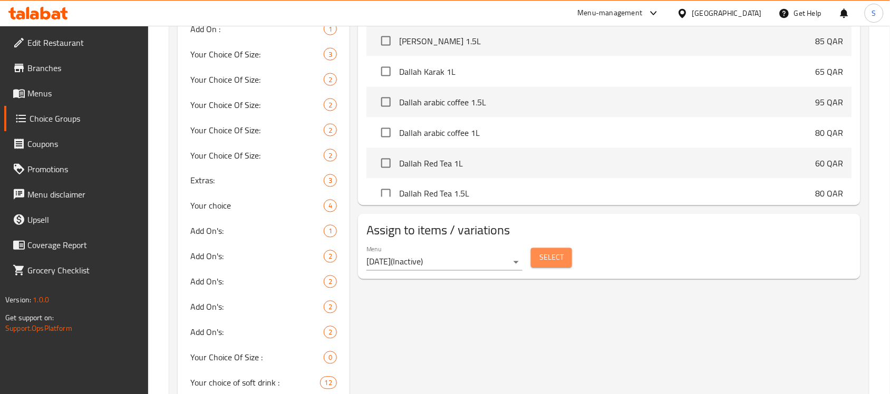
click at [549, 262] on span "Select" at bounding box center [551, 257] width 24 height 13
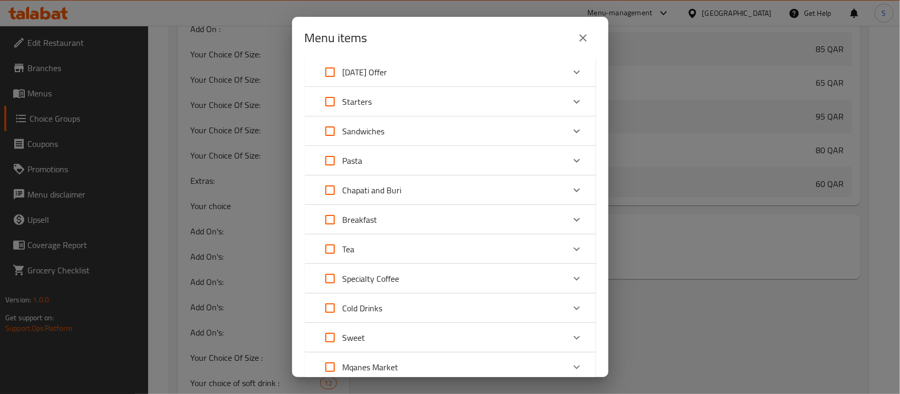
scroll to position [0, 0]
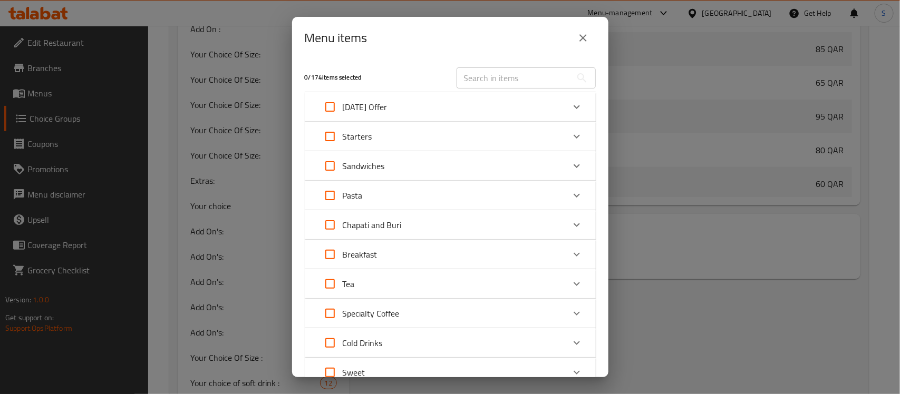
click at [570, 252] on icon "Expand" at bounding box center [576, 254] width 13 height 13
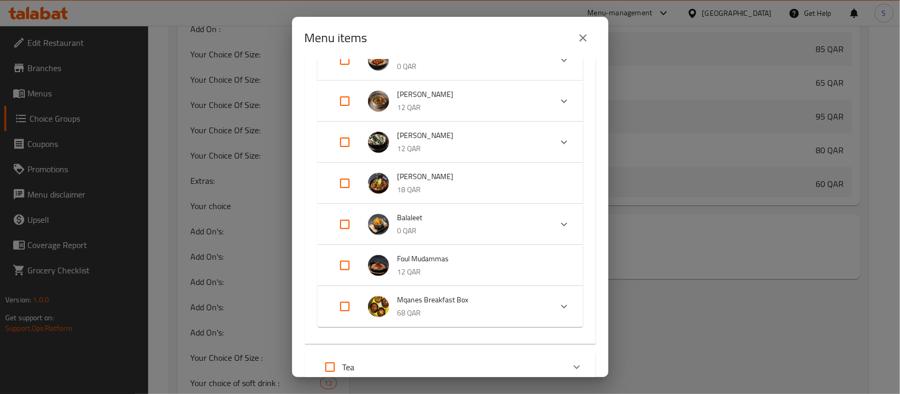
scroll to position [83, 0]
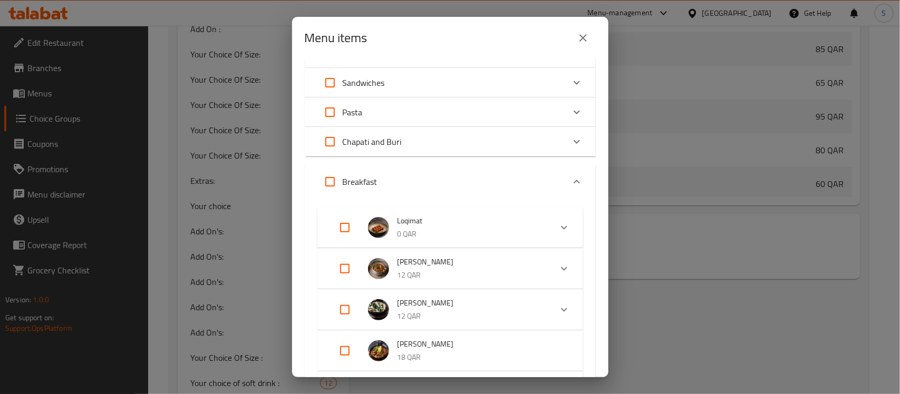
click at [570, 182] on icon "Expand" at bounding box center [576, 182] width 13 height 13
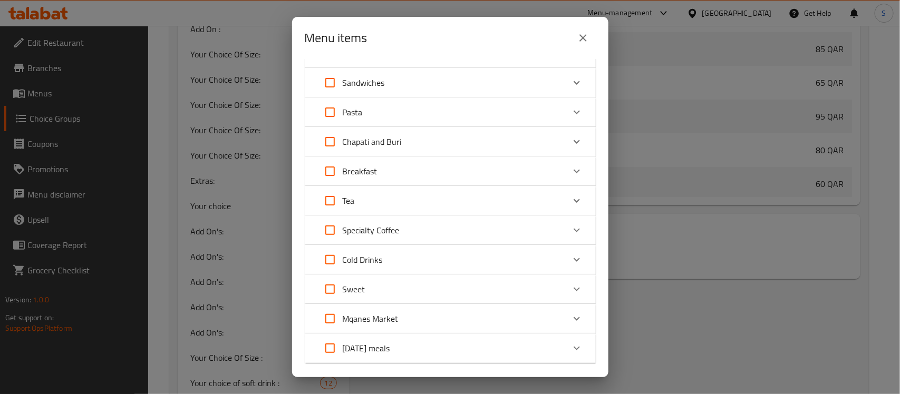
click at [568, 150] on div "Expand" at bounding box center [576, 141] width 25 height 25
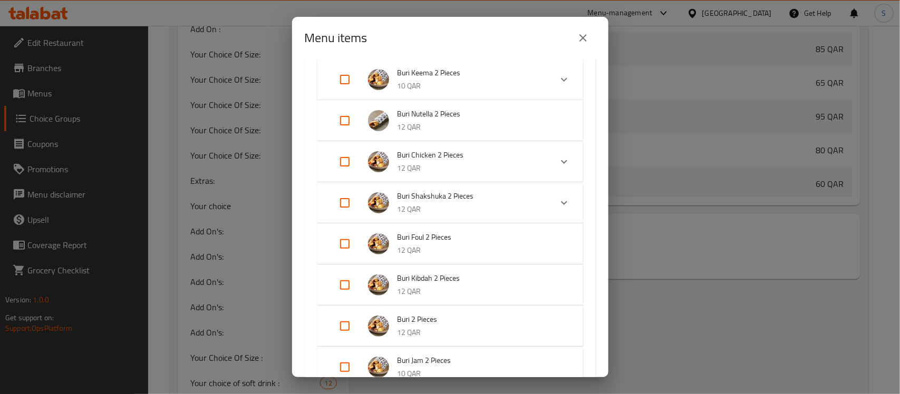
scroll to position [104, 0]
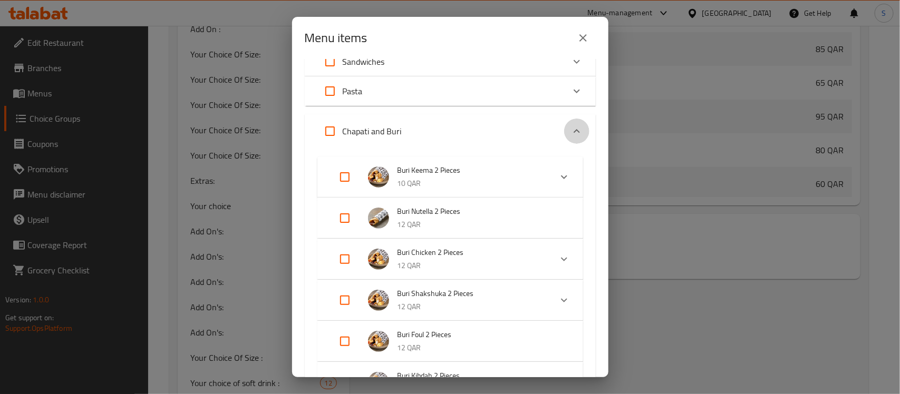
click at [572, 133] on icon "Expand" at bounding box center [576, 131] width 13 height 13
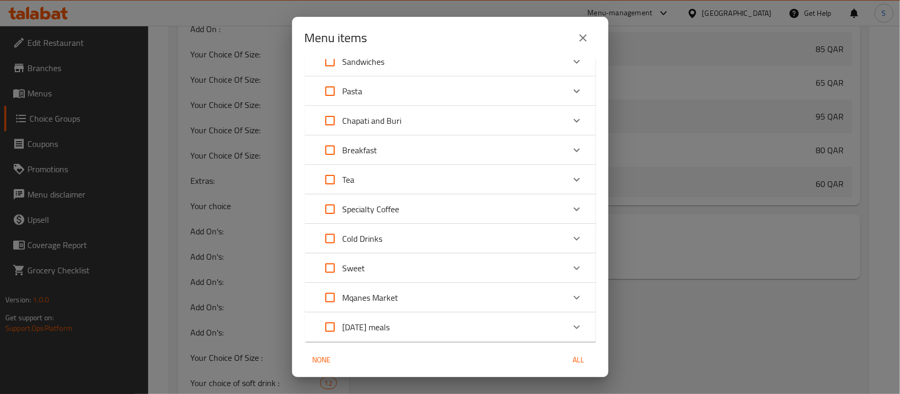
click at [570, 296] on icon "Expand" at bounding box center [576, 298] width 13 height 13
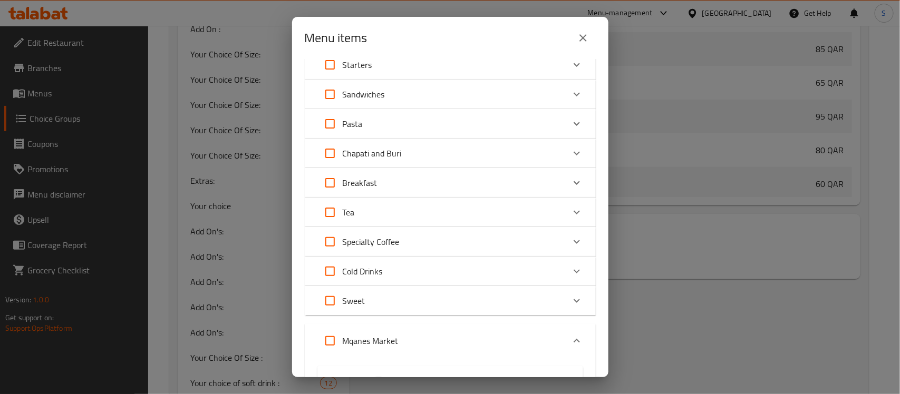
scroll to position [101, 0]
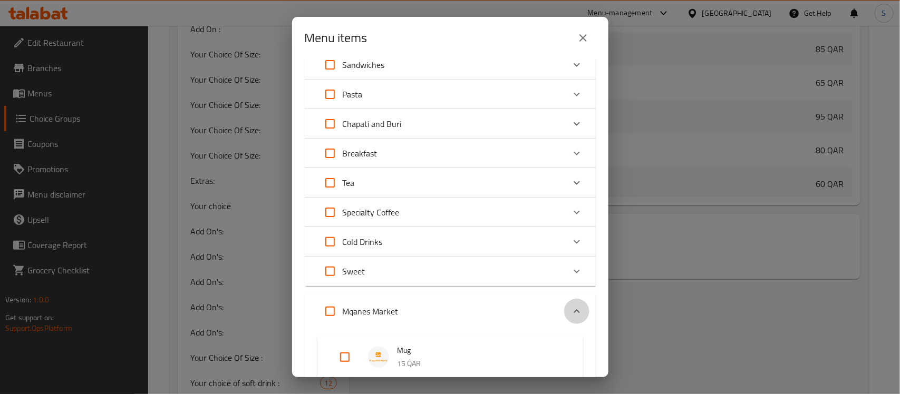
click at [570, 305] on icon "Expand" at bounding box center [576, 311] width 13 height 13
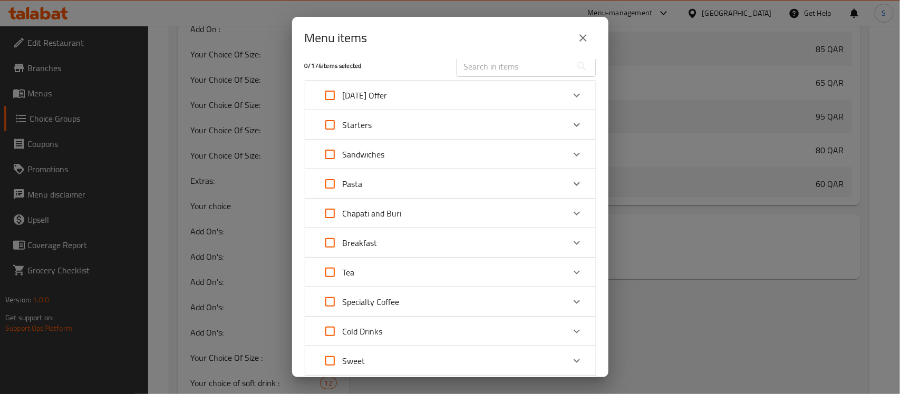
scroll to position [0, 0]
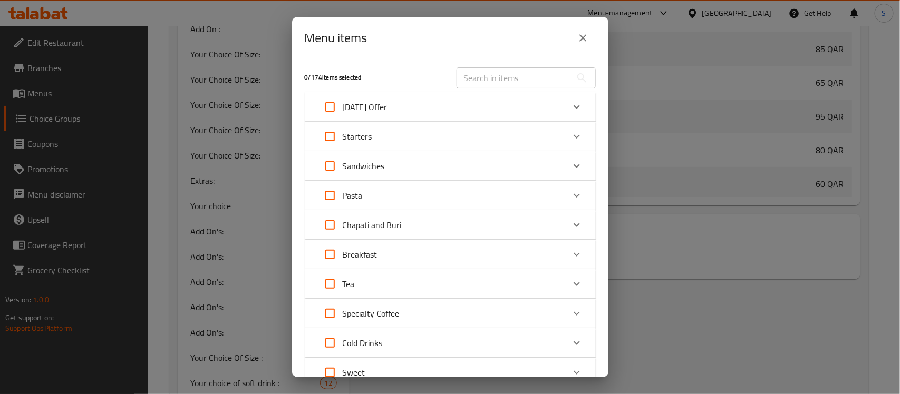
click at [570, 135] on icon "Expand" at bounding box center [576, 136] width 13 height 13
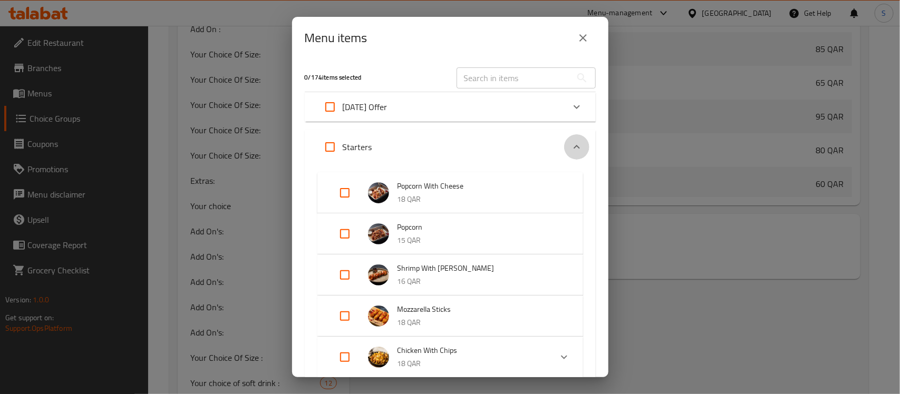
click at [578, 147] on div "Expand" at bounding box center [576, 146] width 25 height 25
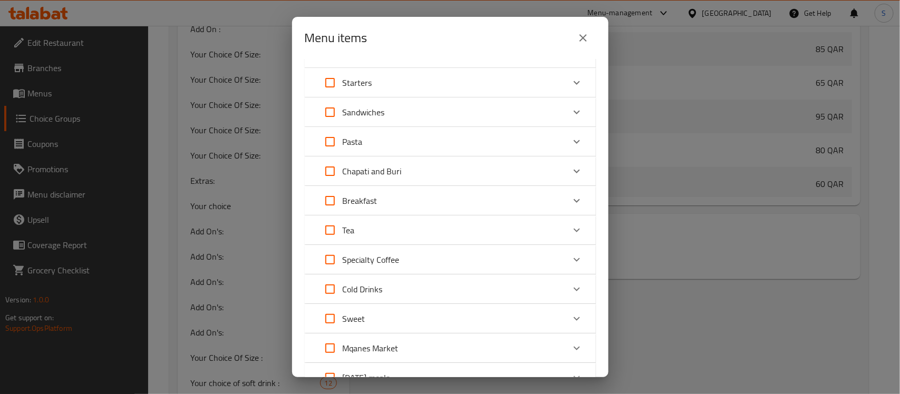
scroll to position [56, 0]
click at [570, 262] on icon "Expand" at bounding box center [576, 257] width 13 height 13
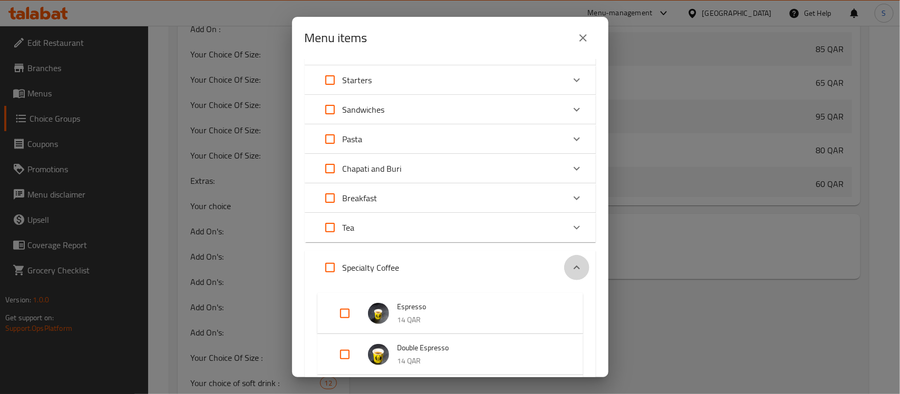
click at [570, 262] on icon "Expand" at bounding box center [576, 268] width 13 height 13
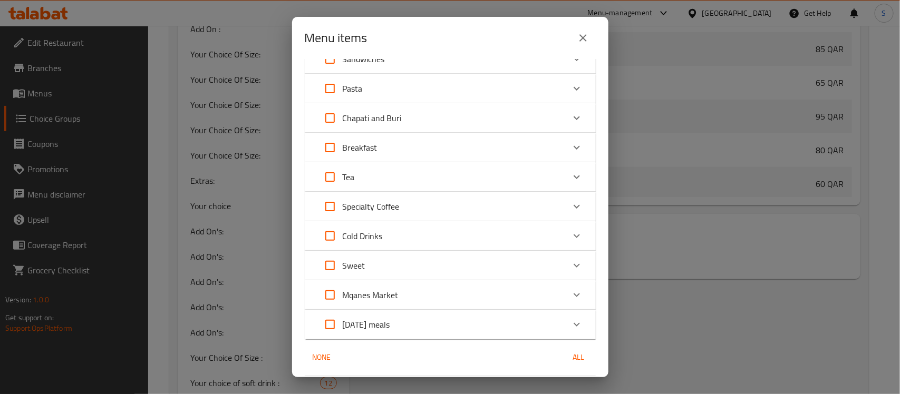
scroll to position [109, 0]
click at [573, 256] on div "Expand" at bounding box center [576, 263] width 25 height 25
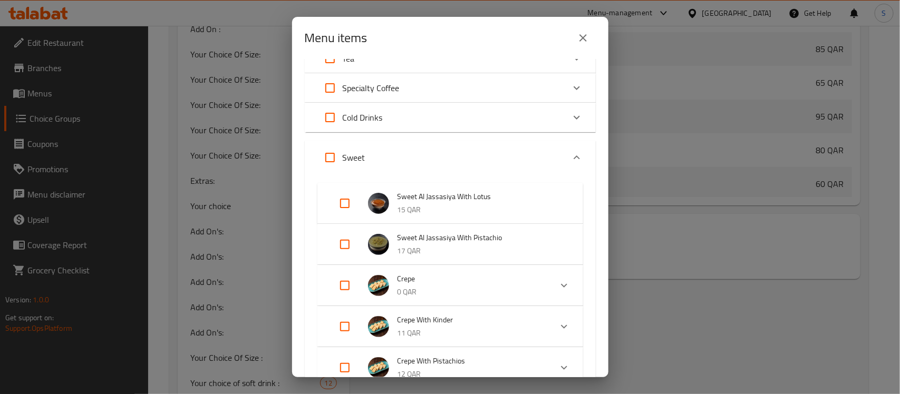
scroll to position [222, 0]
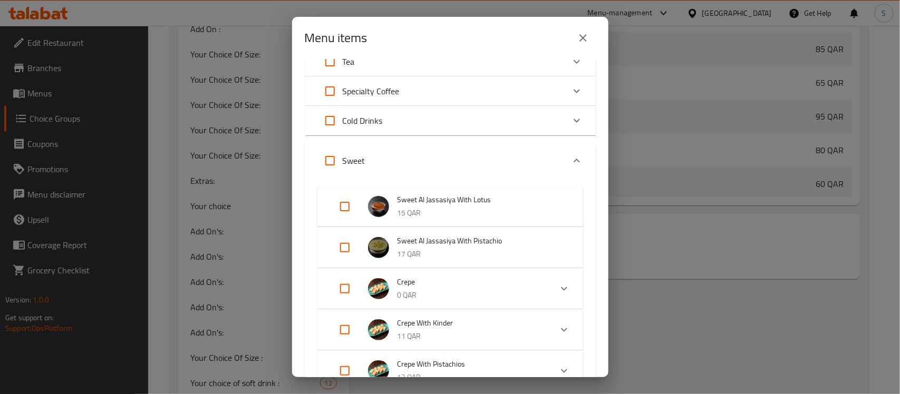
click at [570, 157] on icon "Expand" at bounding box center [576, 160] width 13 height 13
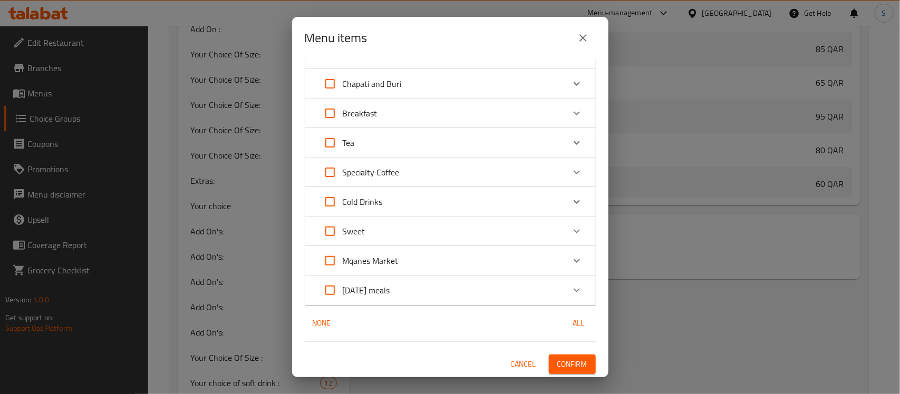
scroll to position [141, 0]
click at [570, 236] on icon "Expand" at bounding box center [576, 231] width 13 height 13
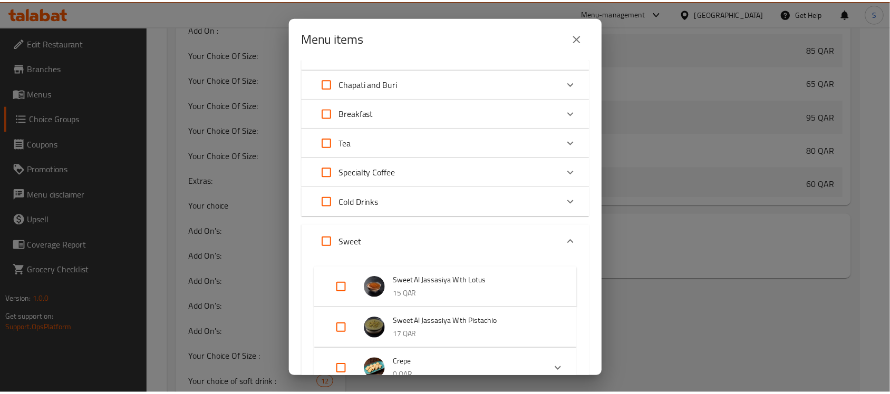
scroll to position [222, 0]
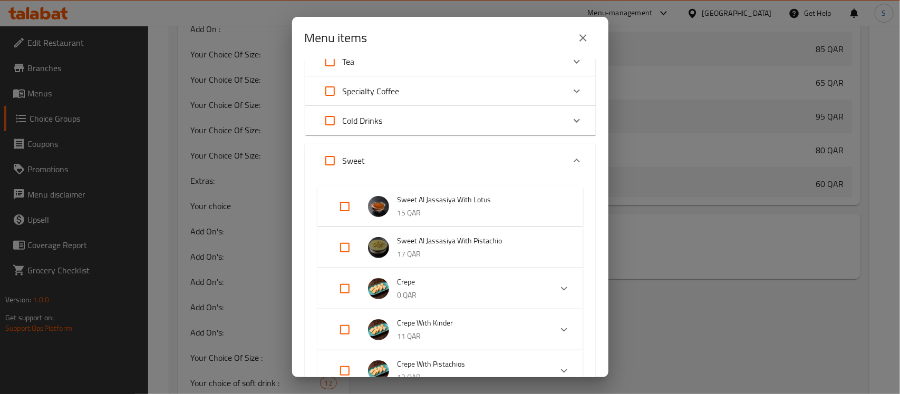
click at [631, 89] on div "Menu items 0 / 174 items selected ​ [DATE] Offer Wrap Zinger 15 QAR Starters Po…" at bounding box center [450, 197] width 900 height 394
drag, startPoint x: 589, startPoint y: 40, endPoint x: 573, endPoint y: 62, distance: 27.2
click at [588, 40] on icon "close" at bounding box center [583, 38] width 13 height 13
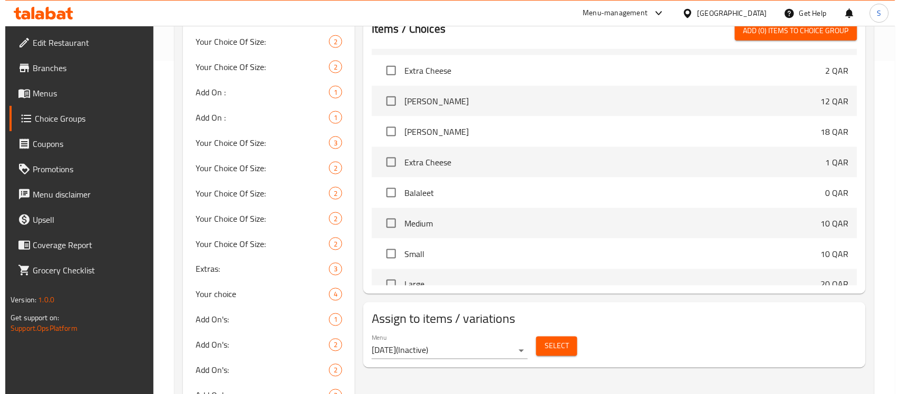
scroll to position [356, 0]
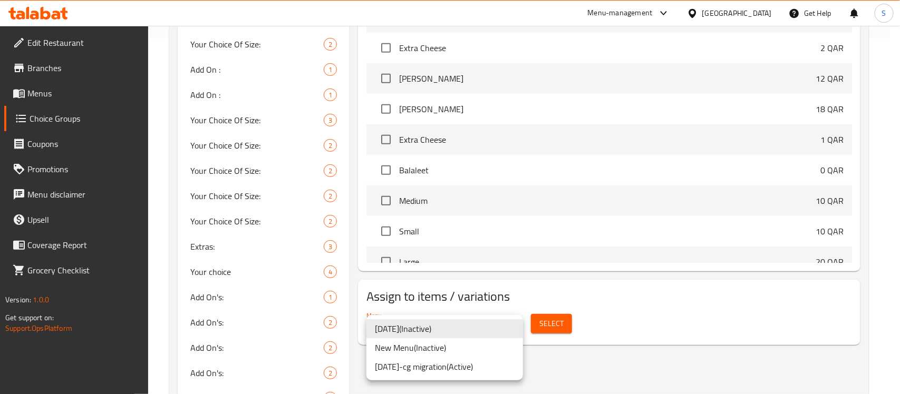
click at [496, 372] on li "[DATE]-cg migration ( Active )" at bounding box center [444, 366] width 157 height 19
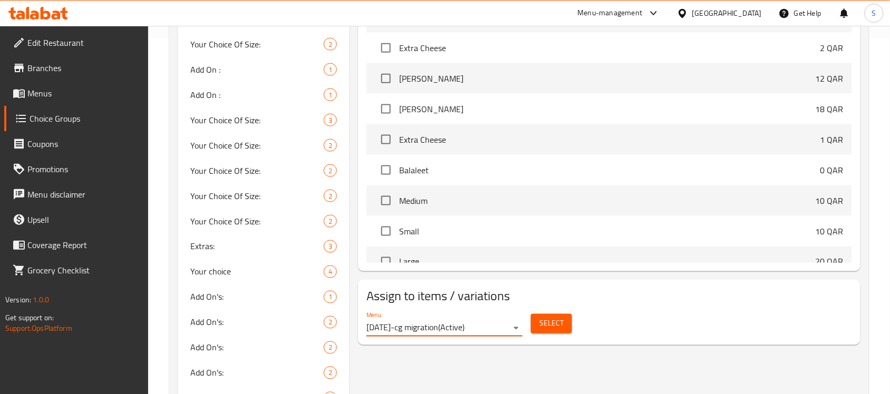
click at [566, 322] on button "Select" at bounding box center [551, 324] width 41 height 20
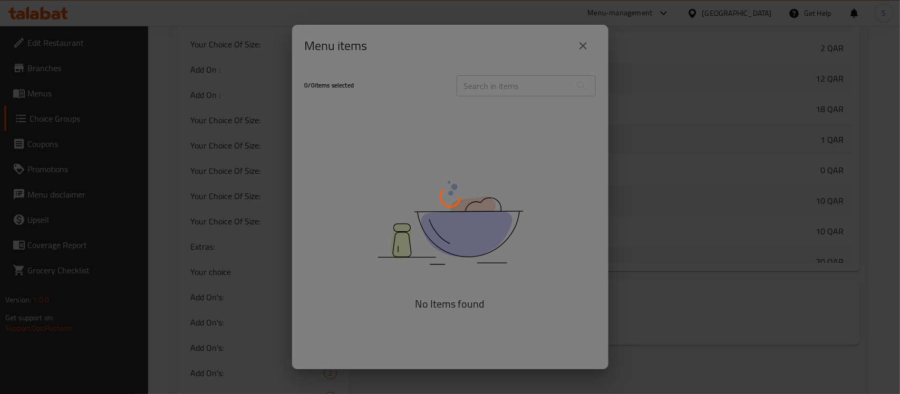
click at [555, 209] on div at bounding box center [450, 197] width 900 height 394
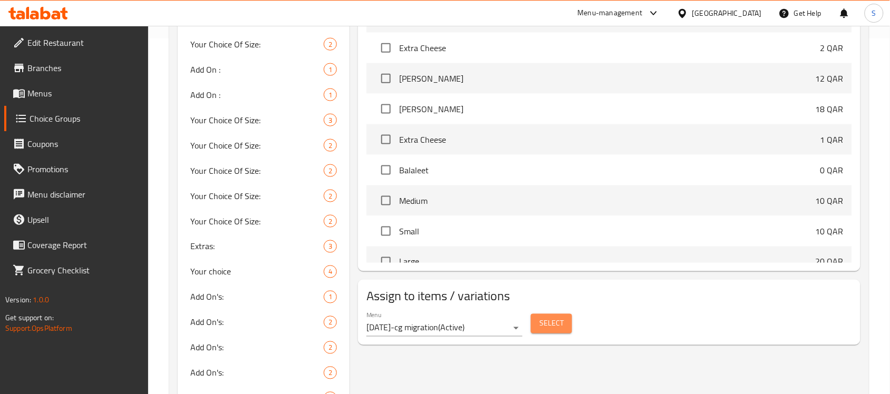
click at [562, 323] on span "Select" at bounding box center [551, 323] width 24 height 13
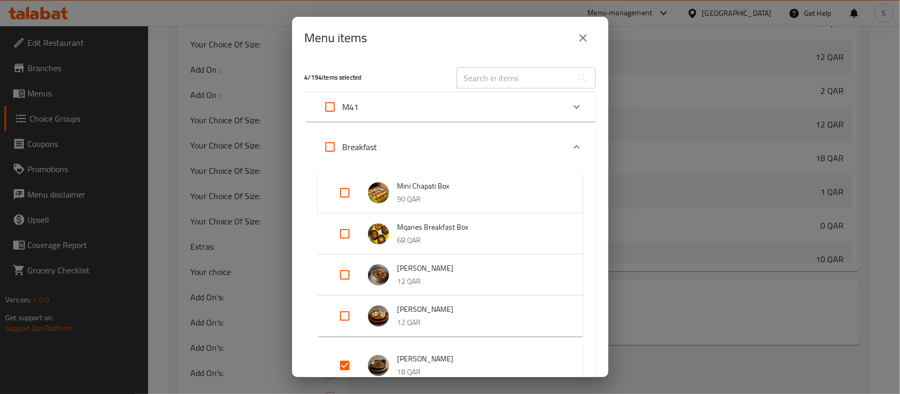
click at [570, 143] on icon "Expand" at bounding box center [576, 147] width 13 height 13
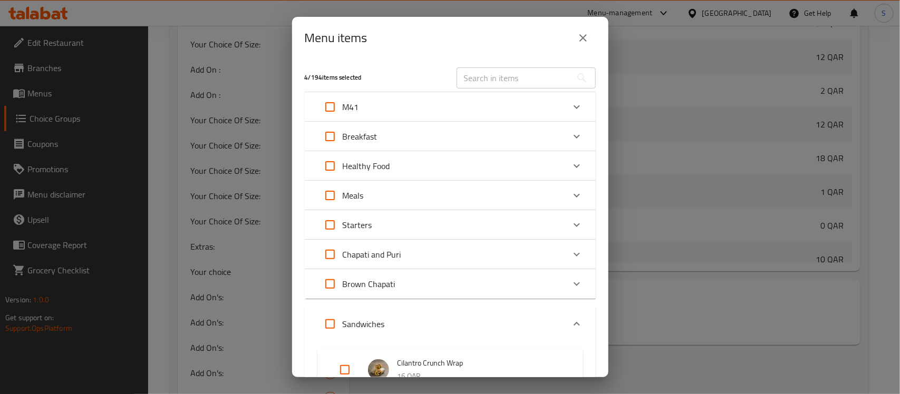
click at [568, 291] on div "Expand" at bounding box center [576, 284] width 25 height 25
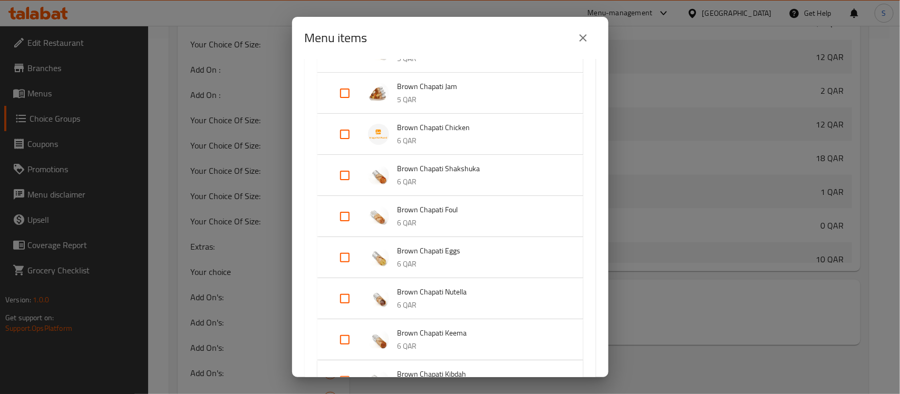
scroll to position [395, 0]
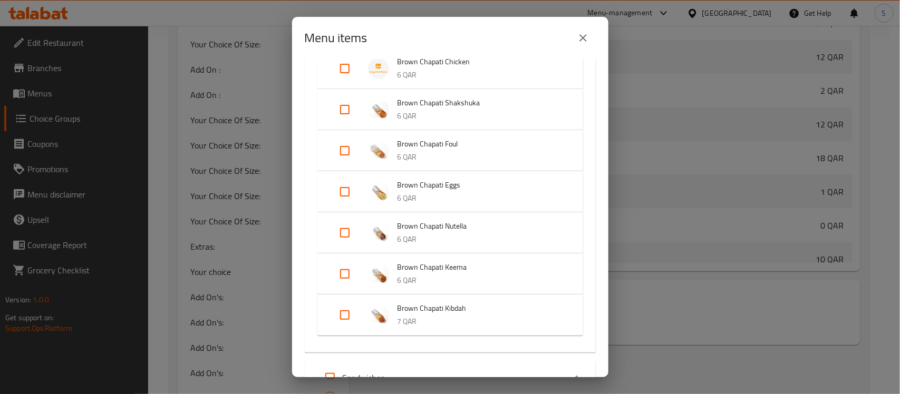
click at [336, 307] on input "Expand" at bounding box center [344, 315] width 25 height 25
checkbox input "true"
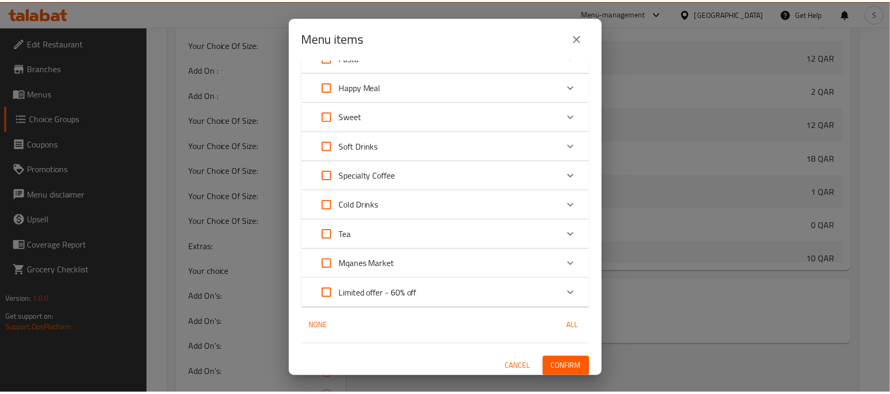
scroll to position [2387, 0]
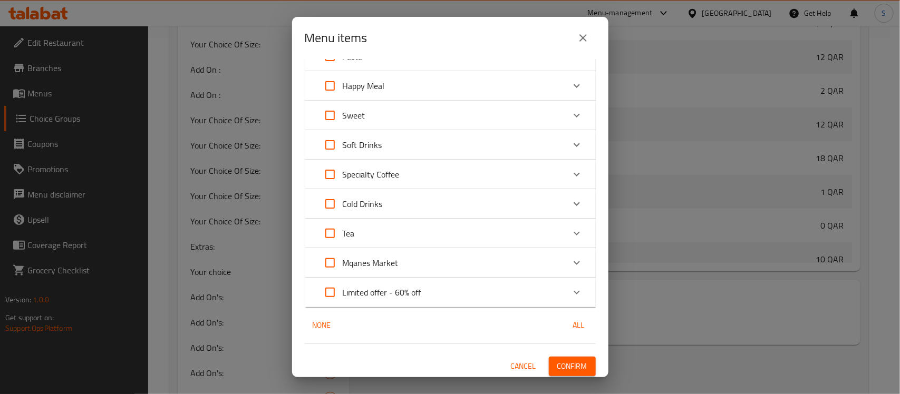
click at [559, 365] on span "Confirm" at bounding box center [572, 366] width 30 height 13
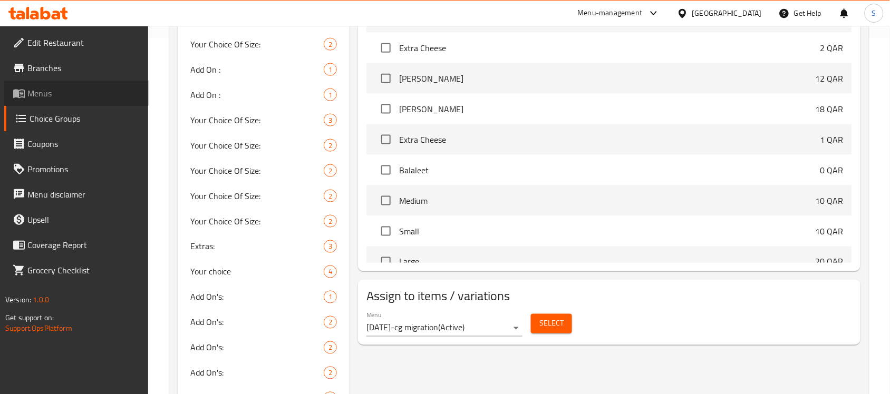
click at [70, 96] on span "Menus" at bounding box center [83, 93] width 113 height 13
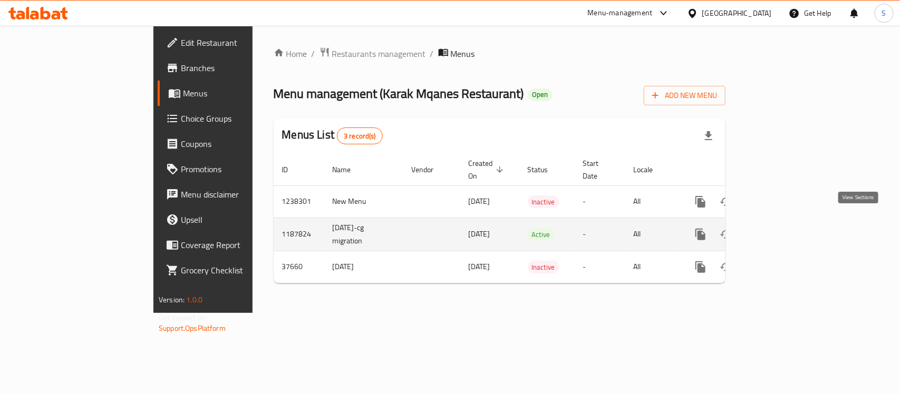
click at [783, 228] on icon "enhanced table" at bounding box center [776, 234] width 13 height 13
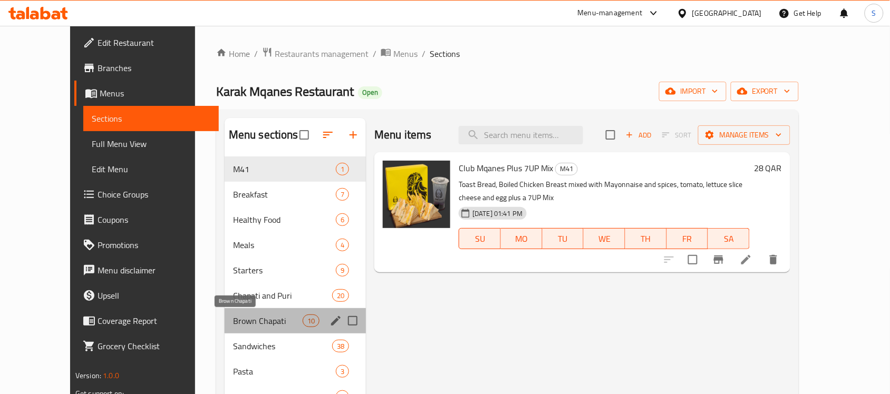
click at [238, 326] on span "Brown Chapati" at bounding box center [268, 321] width 70 height 13
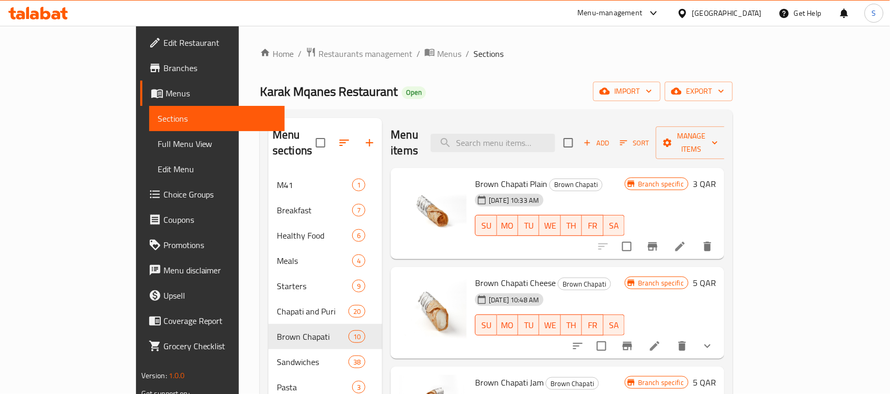
drag, startPoint x: 69, startPoint y: 136, endPoint x: 95, endPoint y: 141, distance: 26.4
click at [158, 138] on span "Full Menu View" at bounding box center [217, 144] width 119 height 13
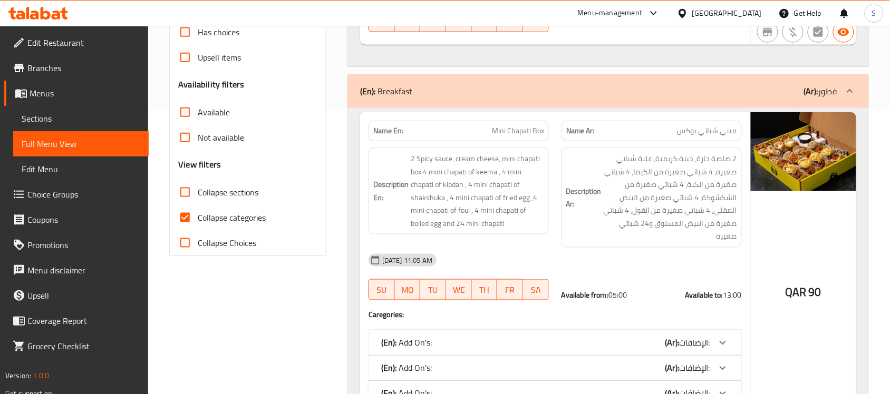
scroll to position [330, 0]
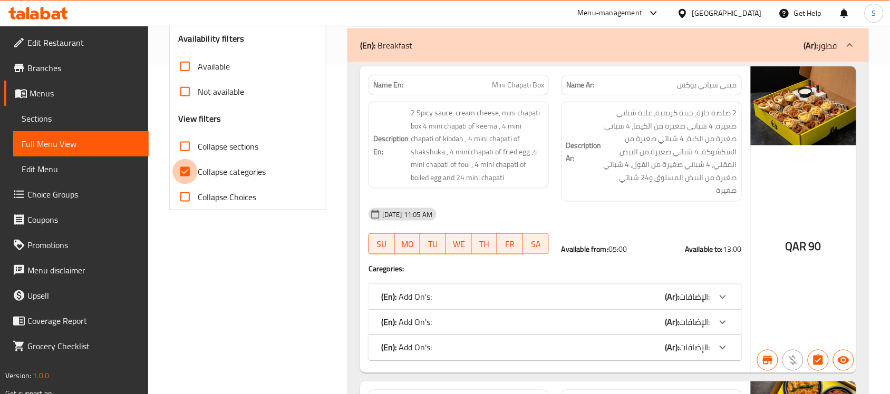
click at [190, 172] on input "Collapse categories" at bounding box center [184, 171] width 25 height 25
checkbox input "false"
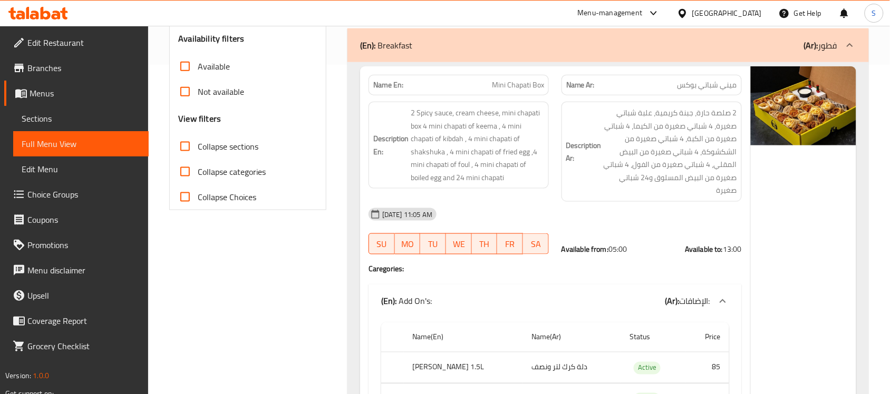
click at [180, 151] on input "Collapse sections" at bounding box center [184, 146] width 25 height 25
checkbox input "true"
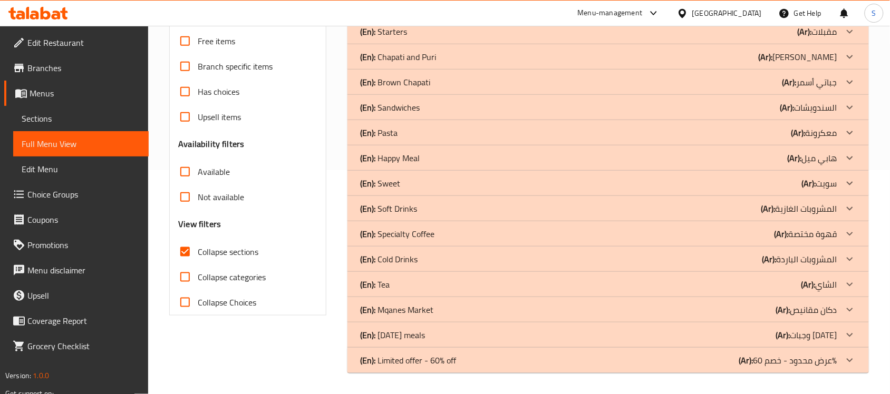
scroll to position [224, 0]
click at [847, 82] on icon at bounding box center [850, 82] width 13 height 13
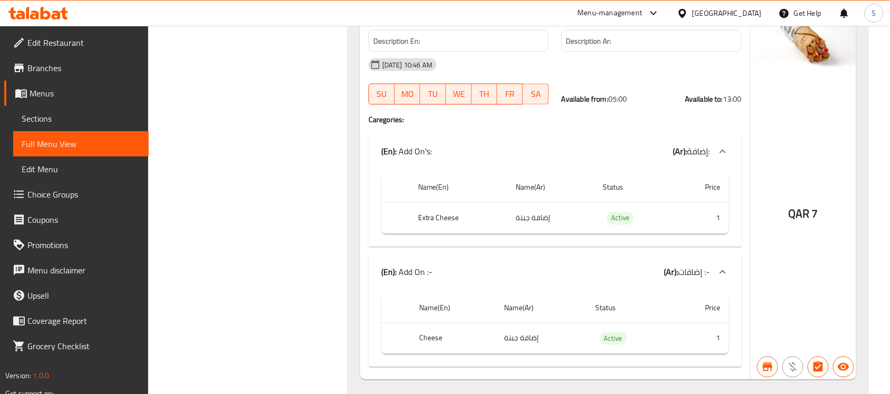
scroll to position [3018, 0]
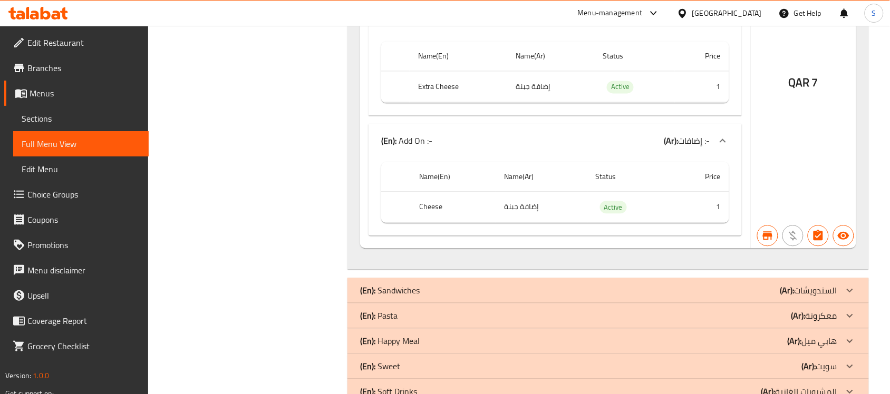
click at [54, 114] on span "Sections" at bounding box center [81, 118] width 119 height 13
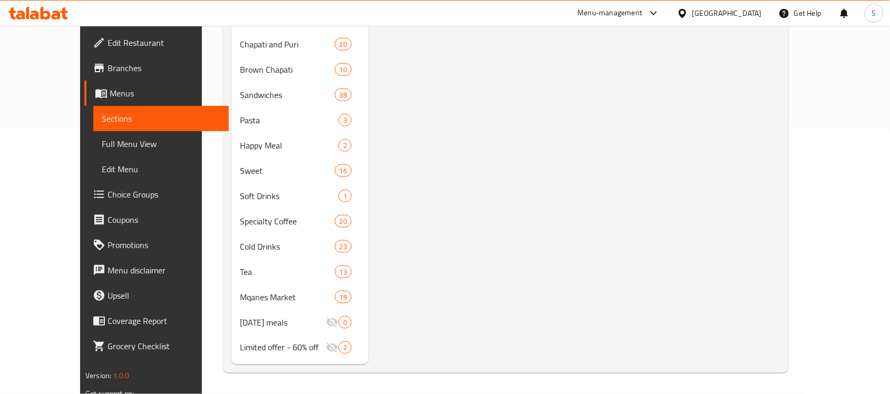
scroll to position [148, 0]
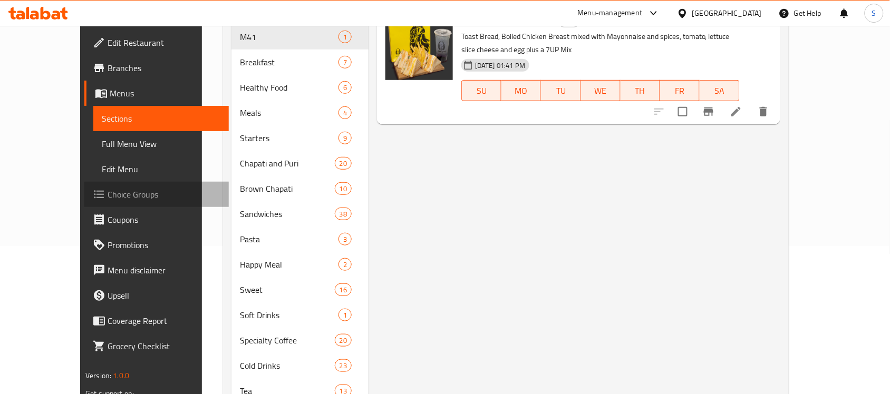
click at [108, 188] on span "Choice Groups" at bounding box center [164, 194] width 113 height 13
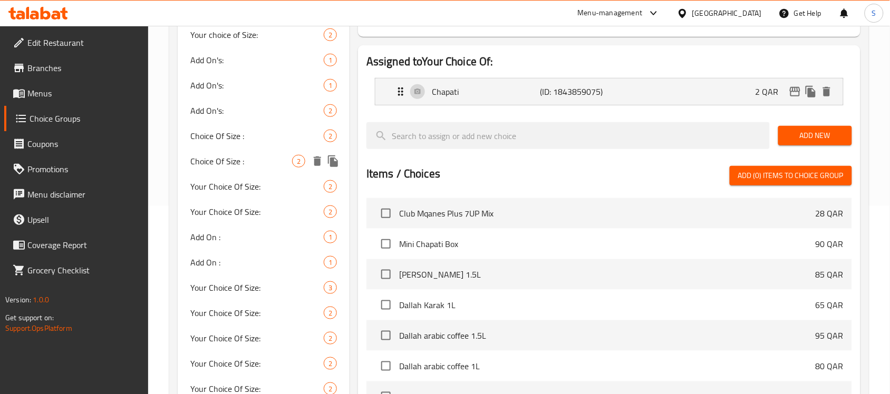
scroll to position [82, 0]
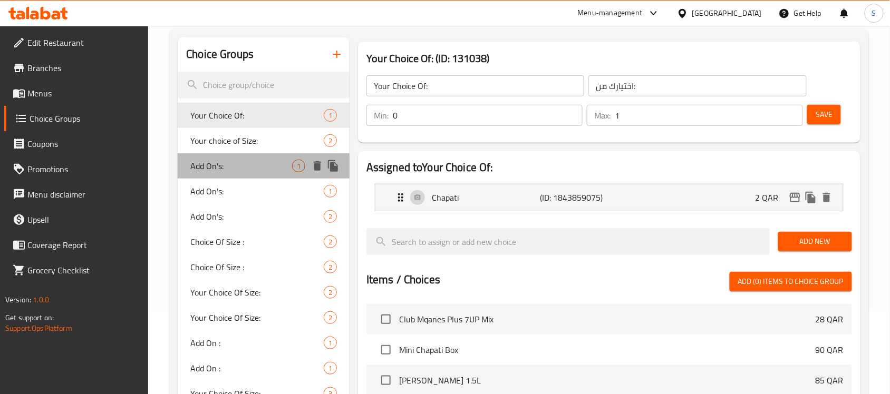
click at [239, 164] on span "Add On's:" at bounding box center [241, 166] width 102 height 13
type input "Add On's:"
type input "إضافة:"
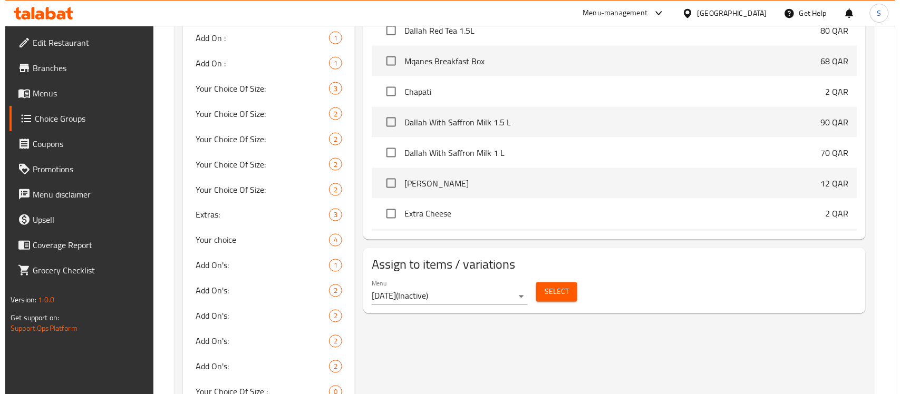
scroll to position [412, 0]
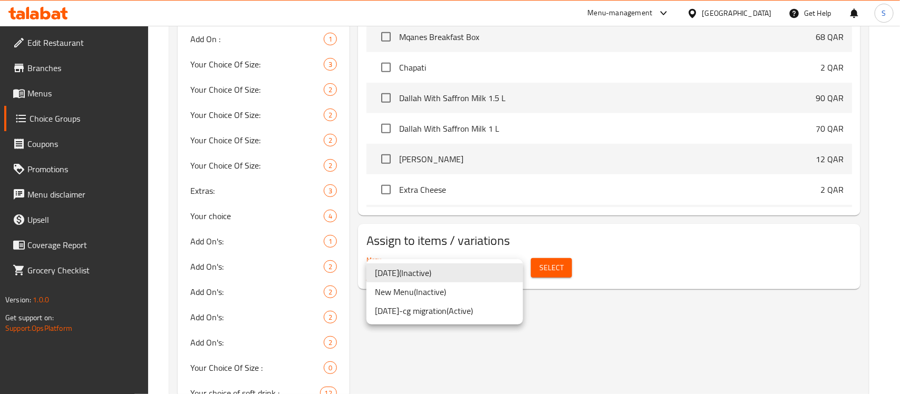
click at [479, 307] on li "[DATE]-cg migration ( Active )" at bounding box center [444, 311] width 157 height 19
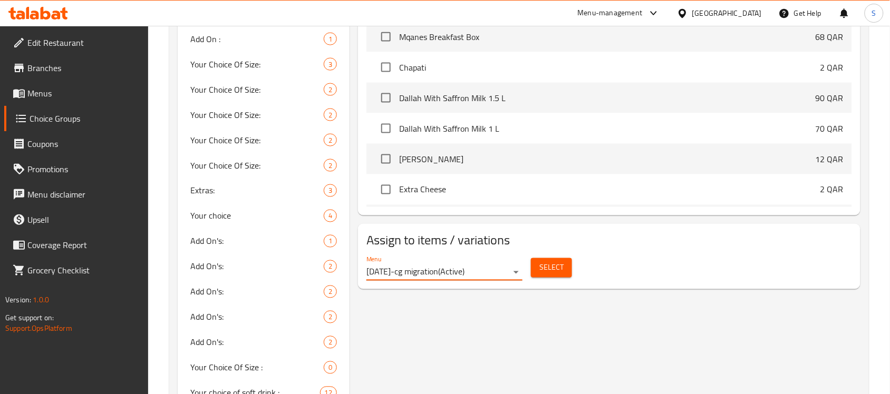
click at [550, 278] on div "Select" at bounding box center [552, 268] width 50 height 28
click at [559, 264] on span "Select" at bounding box center [551, 268] width 24 height 13
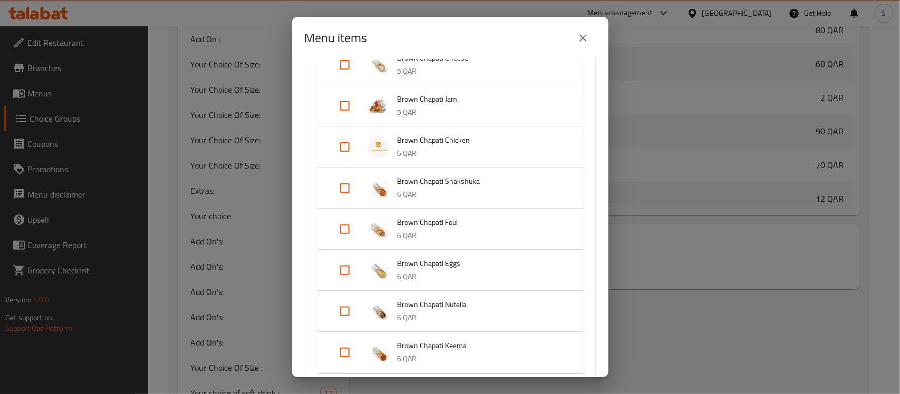
scroll to position [725, 0]
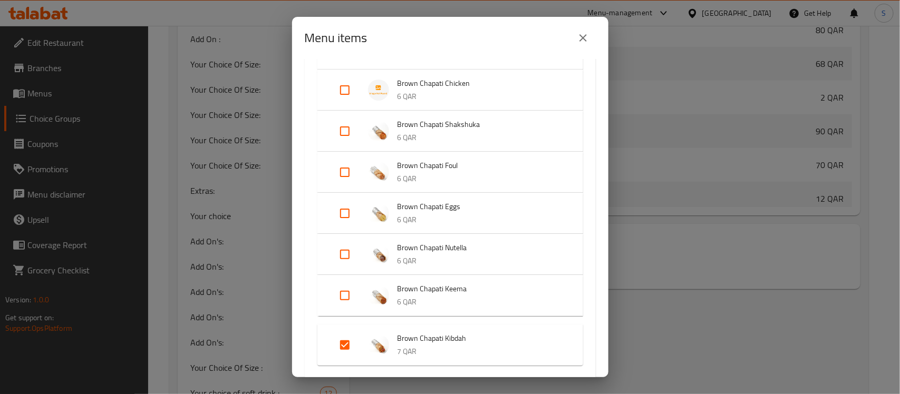
click at [350, 343] on input "Expand" at bounding box center [344, 345] width 25 height 25
checkbox input "false"
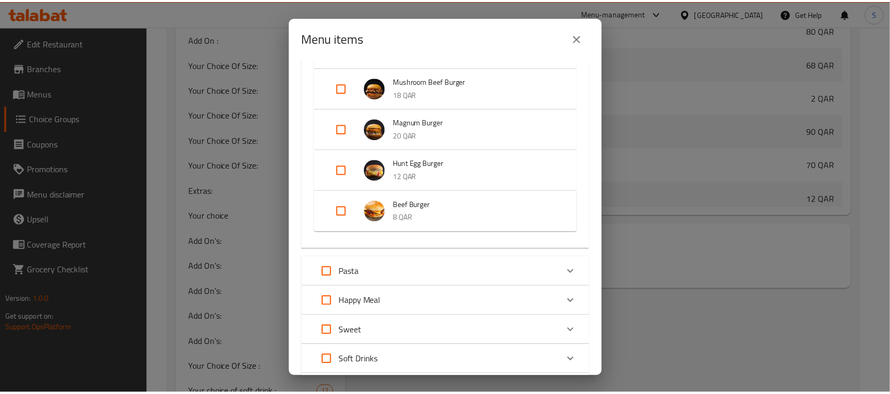
scroll to position [2729, 0]
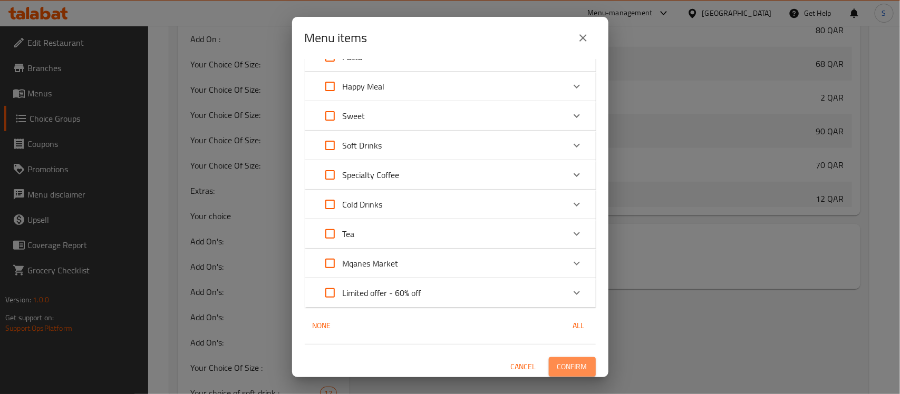
click at [560, 364] on span "Confirm" at bounding box center [572, 367] width 30 height 13
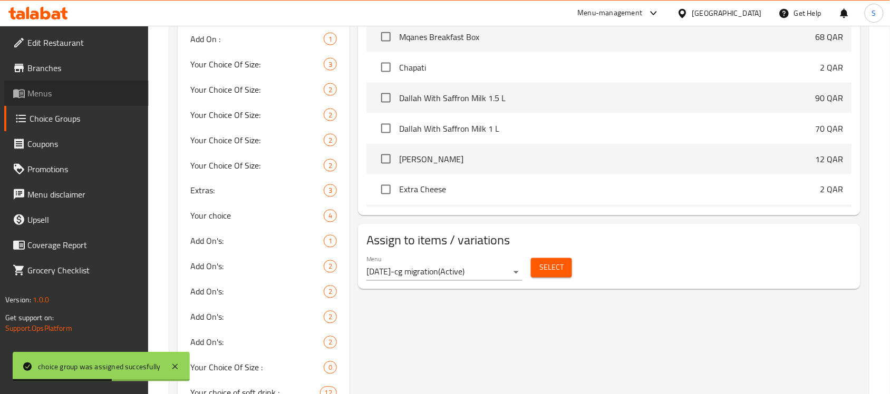
click at [66, 93] on span "Menus" at bounding box center [83, 93] width 113 height 13
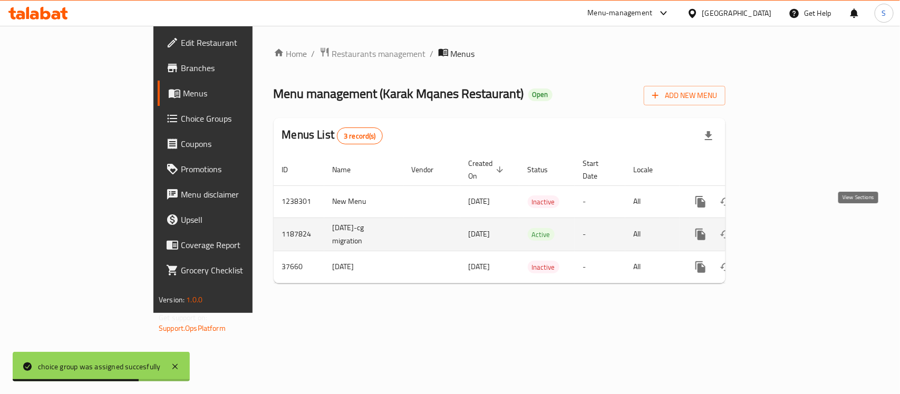
click at [783, 228] on icon "enhanced table" at bounding box center [776, 234] width 13 height 13
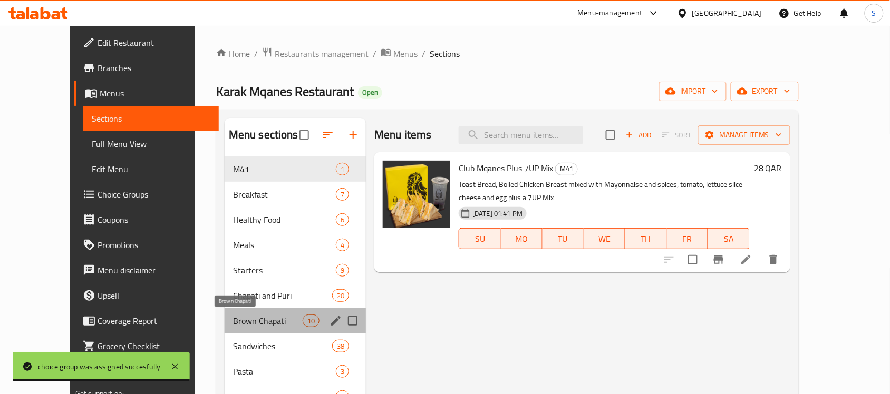
click at [261, 319] on span "Brown Chapati" at bounding box center [268, 321] width 70 height 13
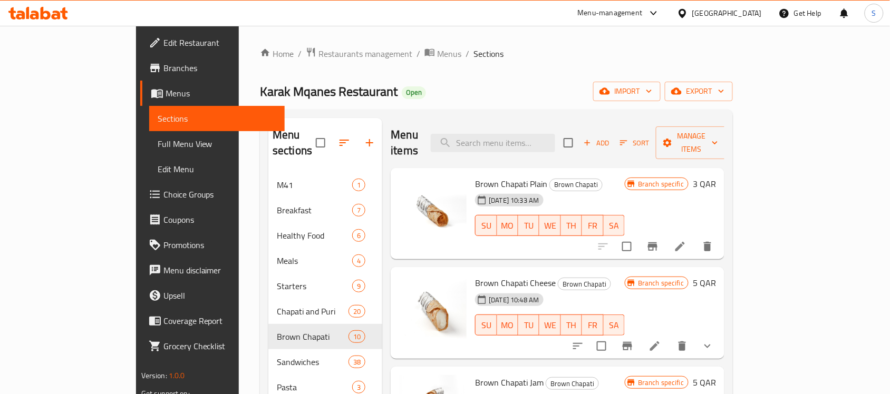
click at [149, 151] on link "Full Menu View" at bounding box center [216, 143] width 135 height 25
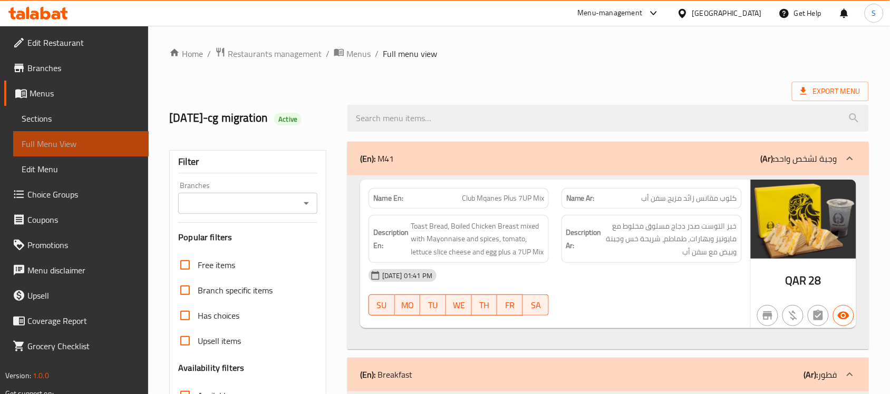
click at [64, 142] on span "Full Menu View" at bounding box center [81, 144] width 119 height 13
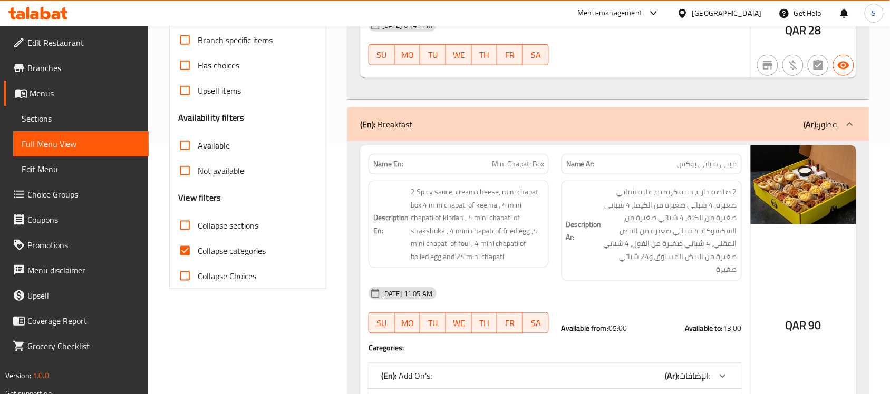
scroll to position [330, 0]
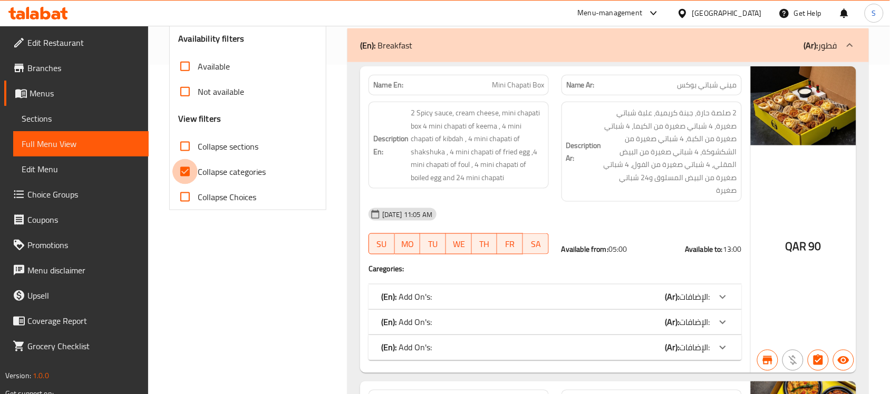
click at [185, 161] on input "Collapse categories" at bounding box center [184, 171] width 25 height 25
checkbox input "false"
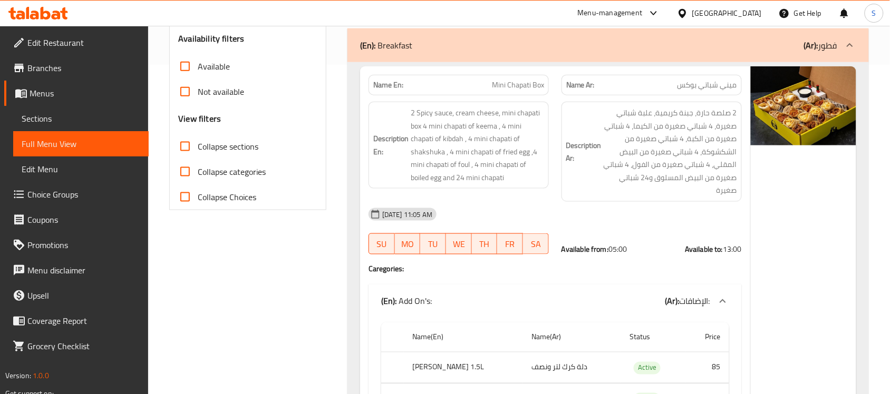
click at [183, 138] on input "Collapse sections" at bounding box center [184, 146] width 25 height 25
checkbox input "true"
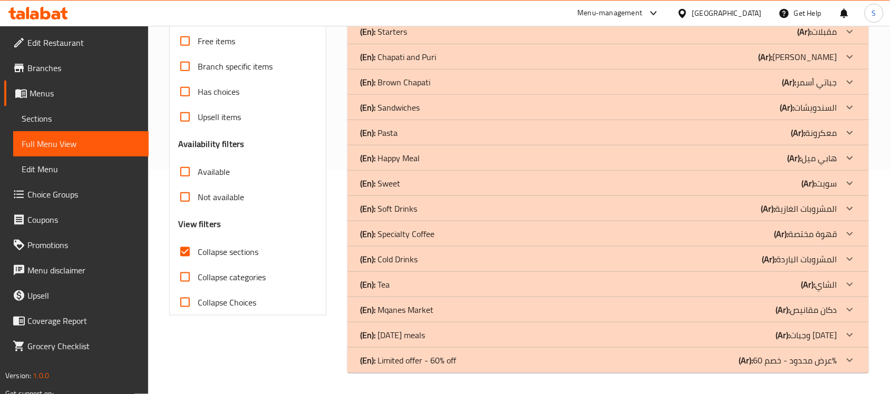
scroll to position [224, 0]
click at [838, 87] on div at bounding box center [849, 82] width 25 height 25
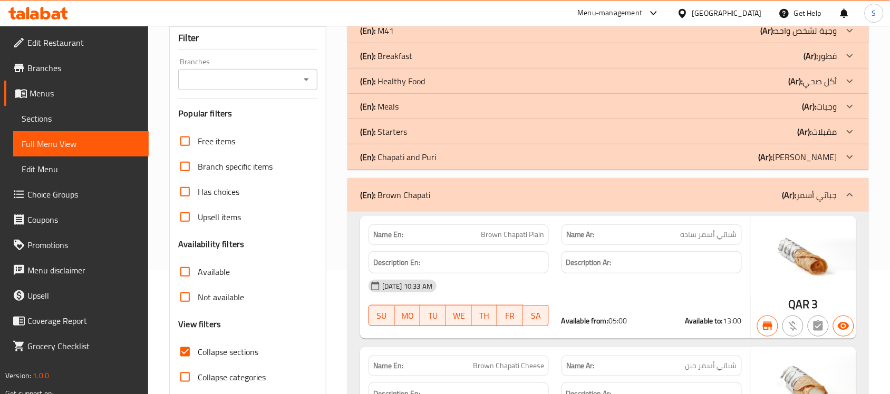
scroll to position [0, 0]
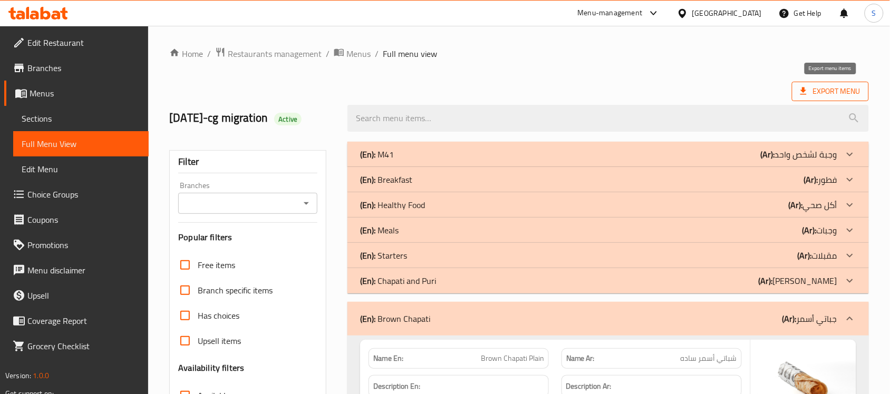
click at [850, 88] on span "Export Menu" at bounding box center [830, 91] width 60 height 13
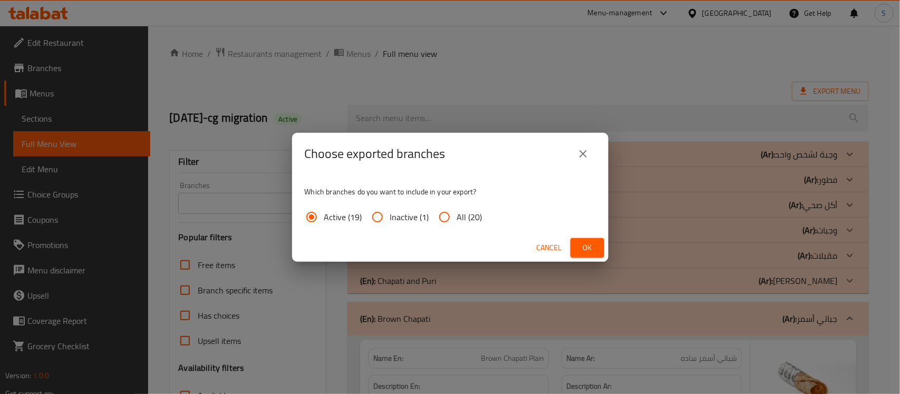
click at [438, 219] on input "All (20)" at bounding box center [444, 217] width 25 height 25
radio input "true"
click at [591, 249] on span "Ok" at bounding box center [587, 247] width 17 height 13
